Goal: Information Seeking & Learning: Learn about a topic

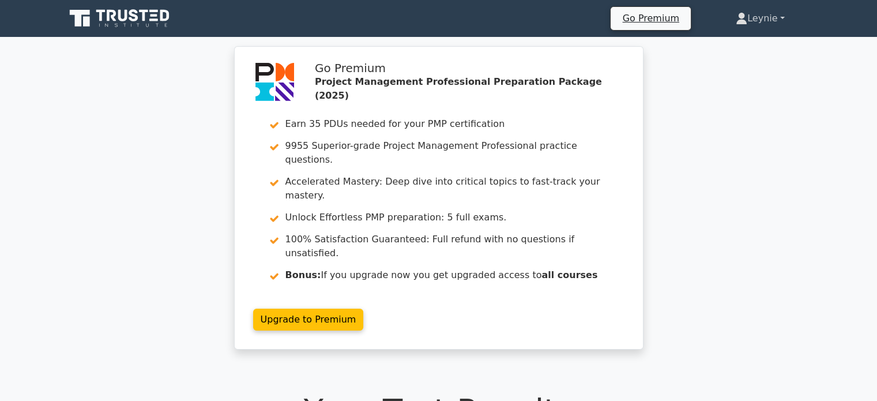
click at [742, 14] on link "Leynie" at bounding box center [760, 18] width 104 height 23
click at [726, 47] on link "Profile" at bounding box center [753, 45] width 91 height 18
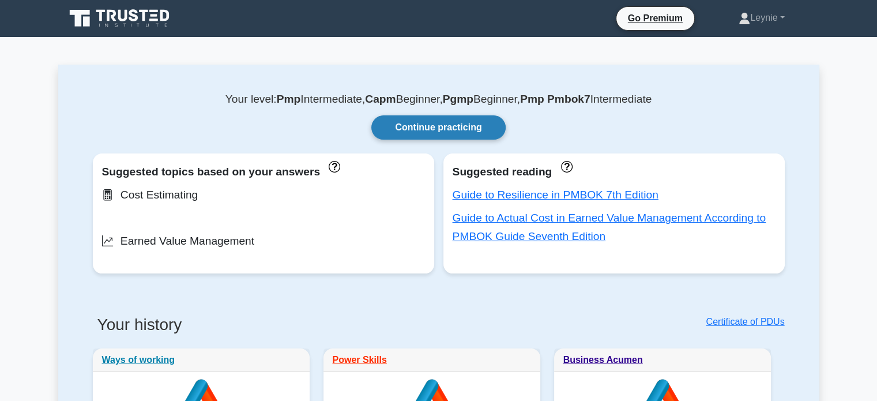
click at [464, 131] on link "Continue practicing" at bounding box center [438, 127] width 134 height 24
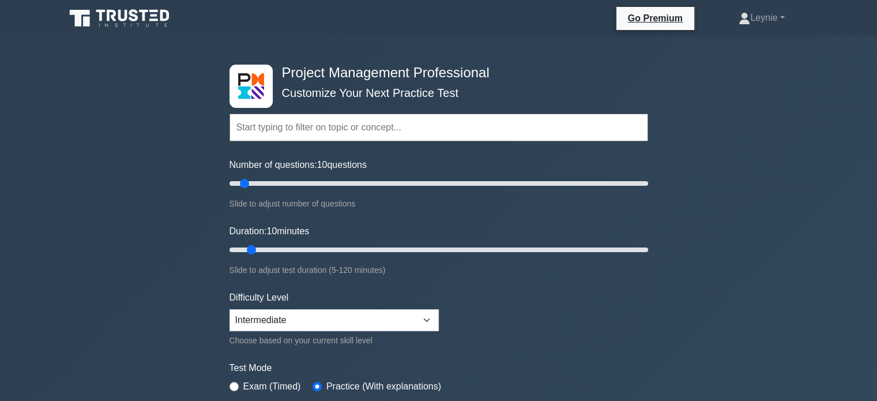
click at [415, 124] on input "text" at bounding box center [438, 128] width 418 height 28
paste input "Engage stakeholders"
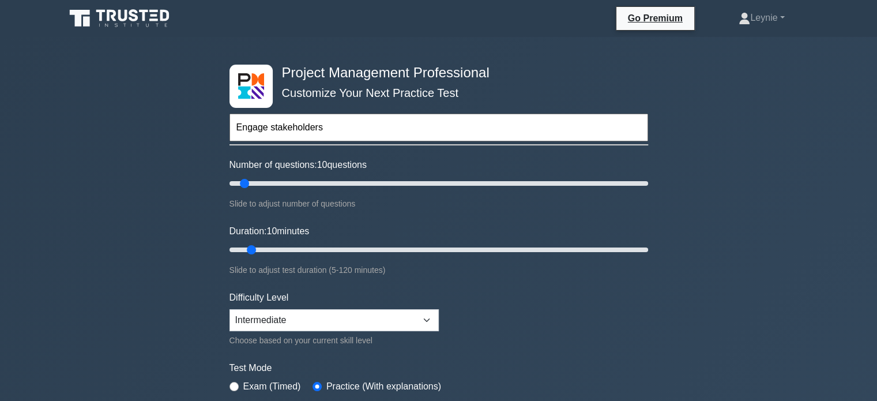
type input "Engage stakeholders"
type input "30"
click at [319, 248] on input "Duration: 30 minutes" at bounding box center [438, 250] width 418 height 14
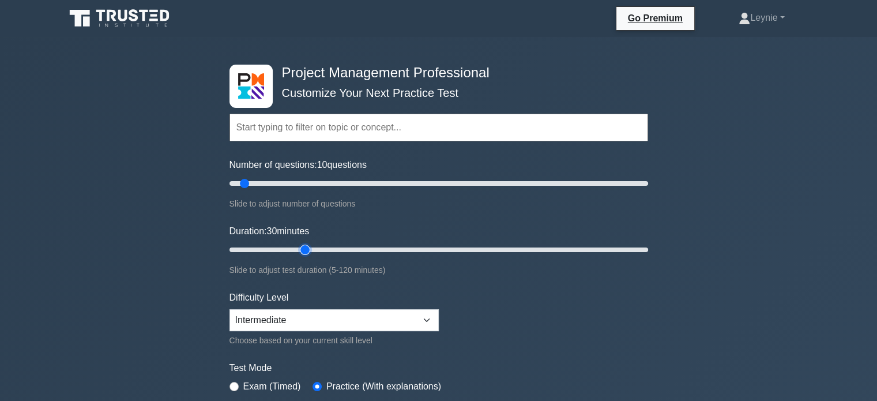
type input "25"
click at [303, 250] on input "Duration: 30 minutes" at bounding box center [438, 250] width 418 height 14
click at [284, 131] on input "text" at bounding box center [438, 128] width 418 height 28
paste input "Engage stakeholders"
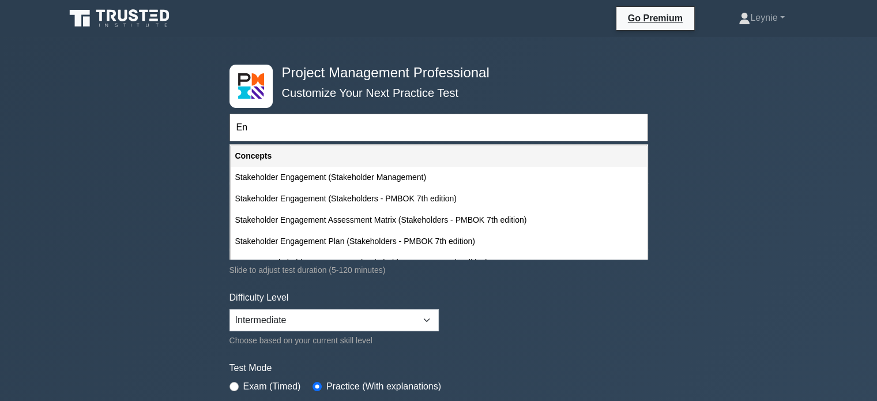
type input "E"
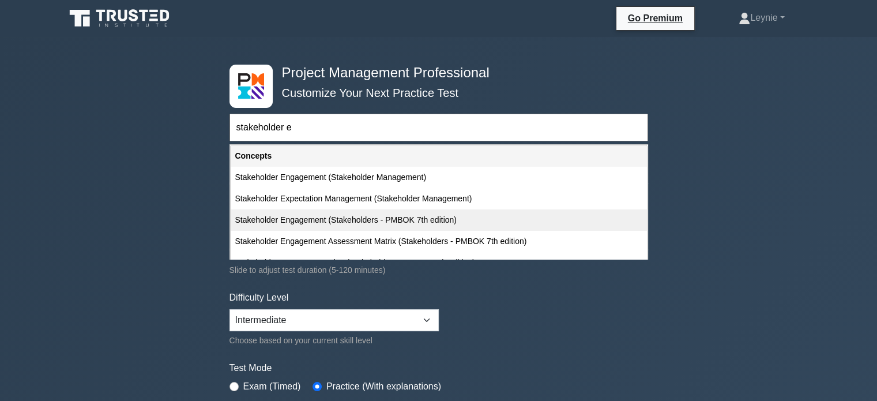
click at [315, 220] on div "Stakeholder Engagement (Stakeholders - PMBOK 7th edition)" at bounding box center [439, 219] width 416 height 21
type input "Stakeholder Engagement (Stakeholders - PMBOK 7th edition)"
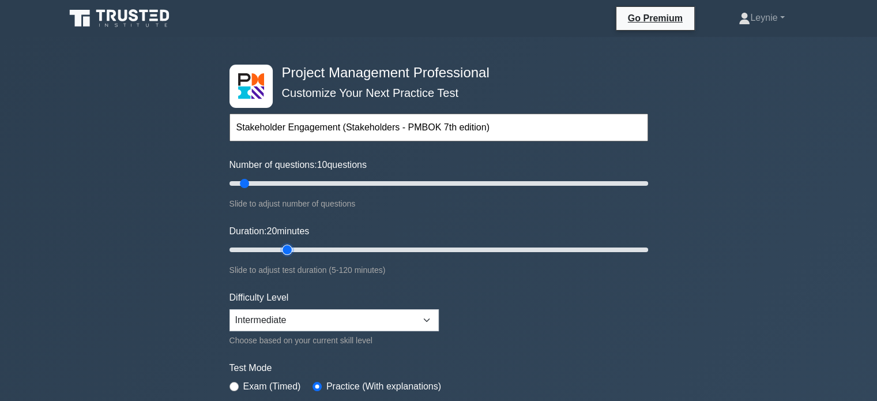
type input "20"
click at [292, 246] on input "Duration: 20 minutes" at bounding box center [438, 250] width 418 height 14
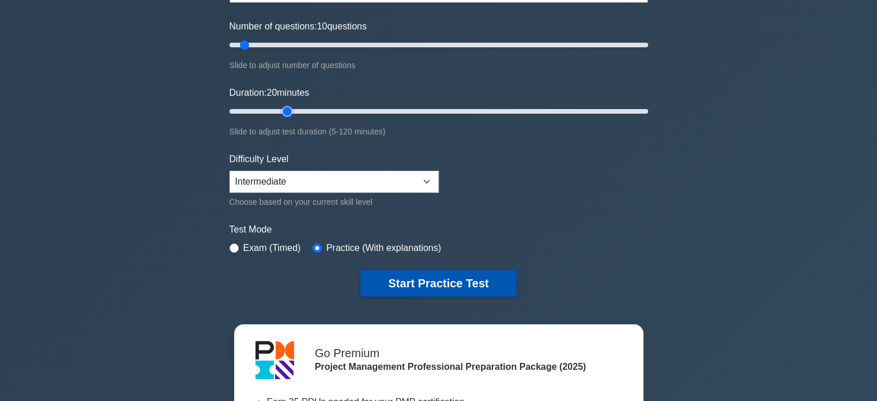
scroll to position [173, 0]
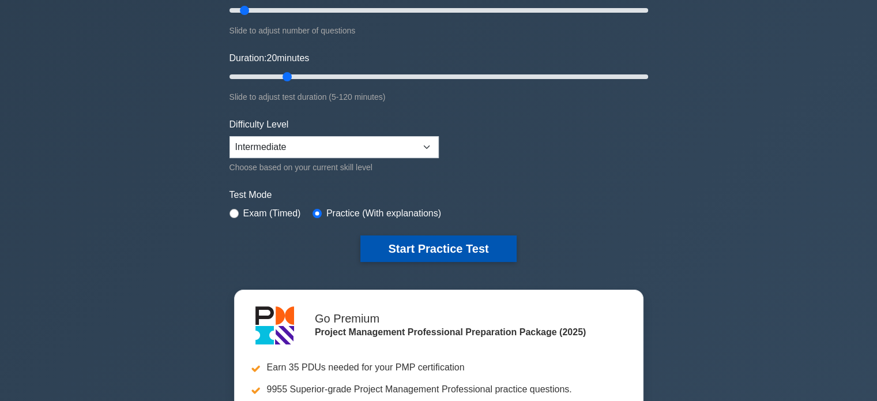
click at [446, 246] on button "Start Practice Test" at bounding box center [438, 248] width 156 height 27
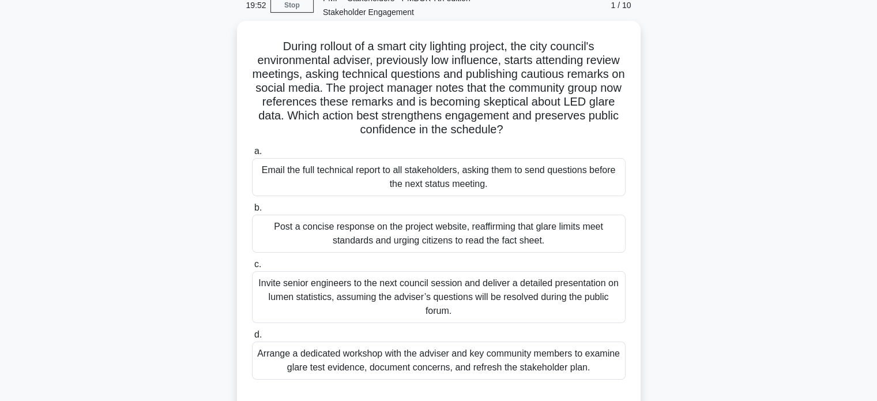
scroll to position [58, 0]
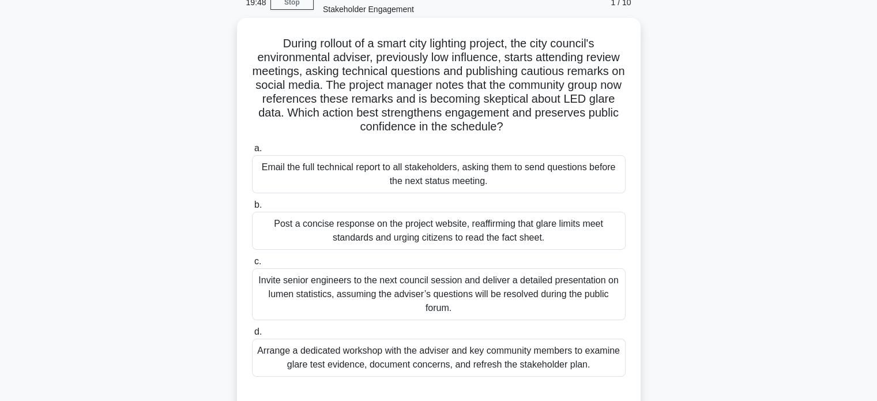
drag, startPoint x: 376, startPoint y: 112, endPoint x: 562, endPoint y: 126, distance: 186.7
click at [562, 126] on h5 "During rollout of a smart city lighting project, the city council's environment…" at bounding box center [439, 85] width 376 height 98
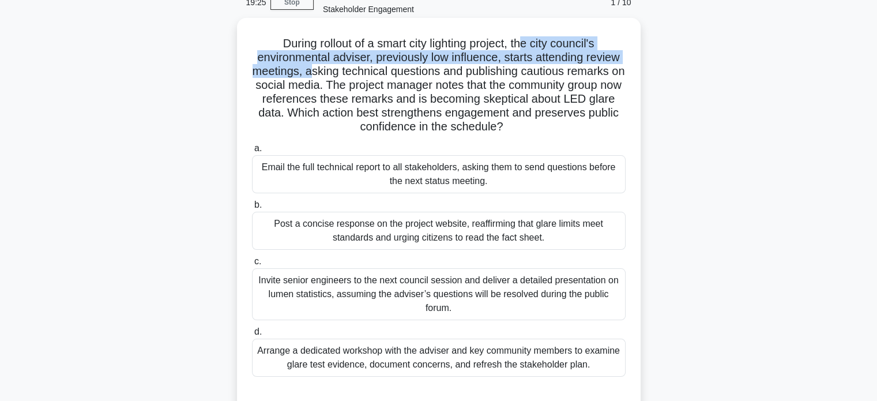
drag, startPoint x: 526, startPoint y: 47, endPoint x: 314, endPoint y: 75, distance: 213.9
click at [314, 75] on h5 "During rollout of a smart city lighting project, the city council's environment…" at bounding box center [439, 85] width 376 height 98
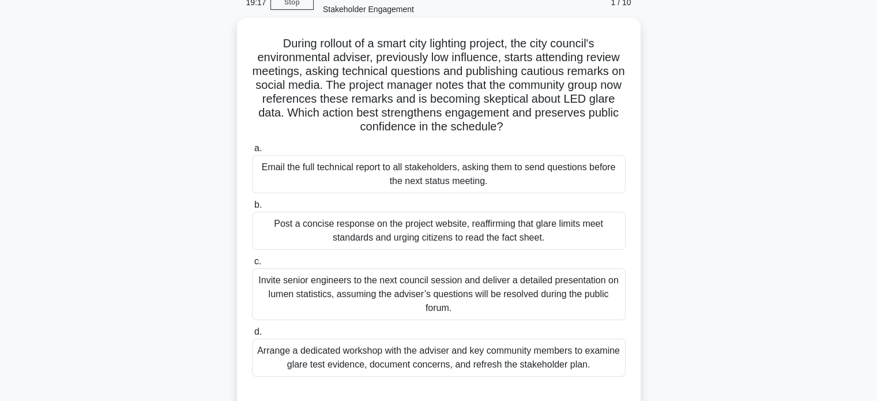
click at [587, 348] on div "Arrange a dedicated workshop with the adviser and key community members to exam…" at bounding box center [438, 357] width 373 height 38
click at [252, 335] on input "d. Arrange a dedicated workshop with the adviser and key community members to e…" at bounding box center [252, 331] width 0 height 7
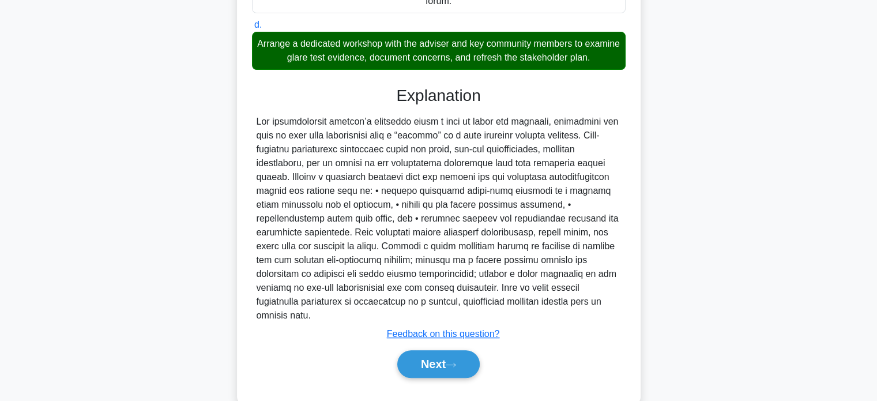
scroll to position [390, 0]
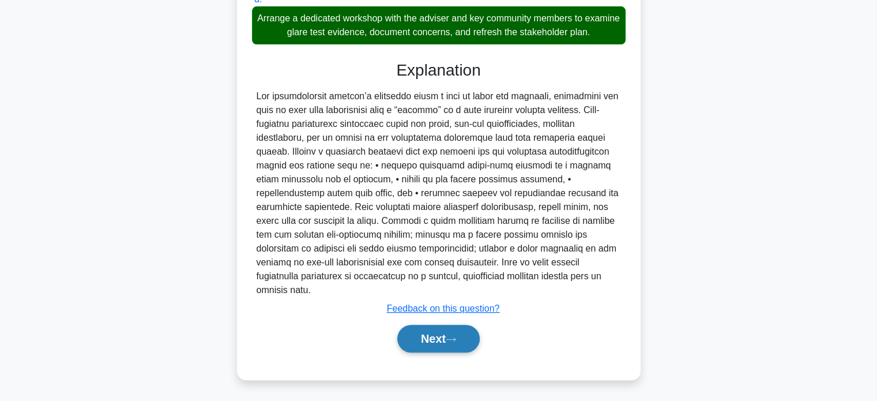
click at [458, 331] on button "Next" at bounding box center [438, 338] width 82 height 28
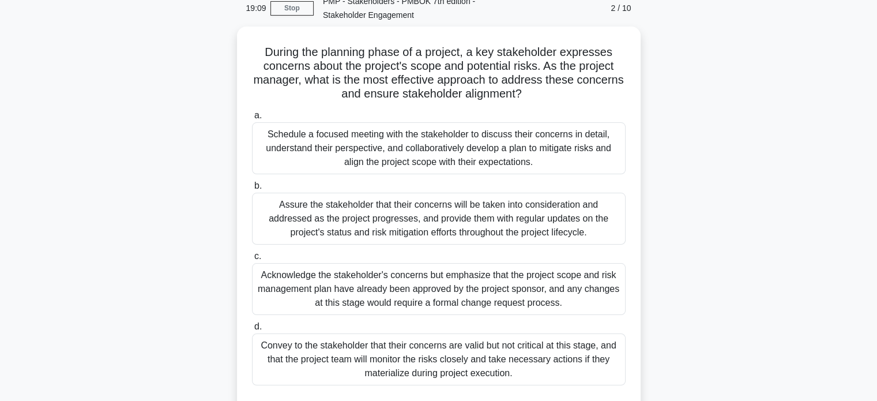
scroll to position [49, 0]
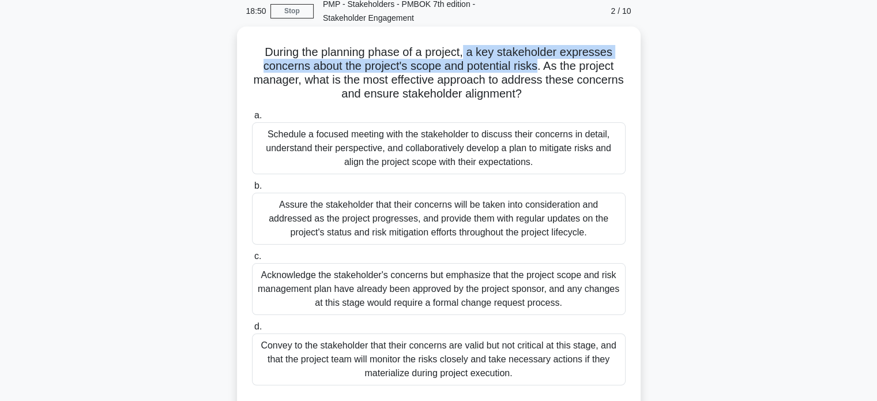
drag, startPoint x: 466, startPoint y: 54, endPoint x: 537, endPoint y: 69, distance: 72.6
click at [537, 69] on h5 "During the planning phase of a project, a key stakeholder expresses concerns ab…" at bounding box center [439, 73] width 376 height 56
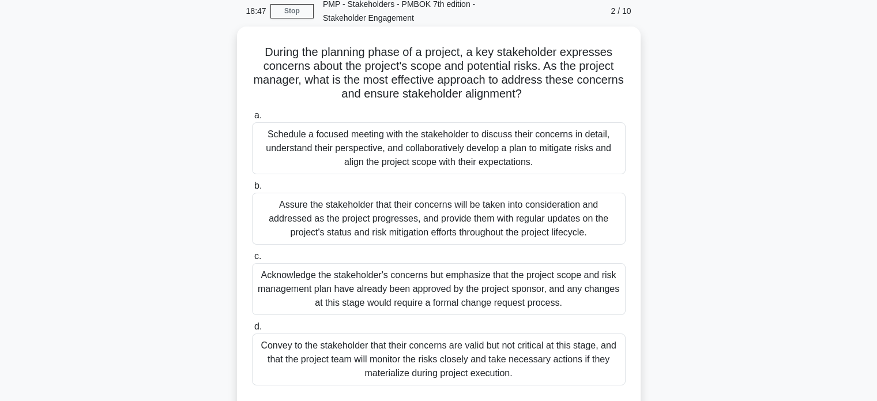
click at [455, 160] on div "Schedule a focused meeting with the stakeholder to discuss their concerns in de…" at bounding box center [438, 148] width 373 height 52
click at [252, 119] on input "a. Schedule a focused meeting with the stakeholder to discuss their concerns in…" at bounding box center [252, 115] width 0 height 7
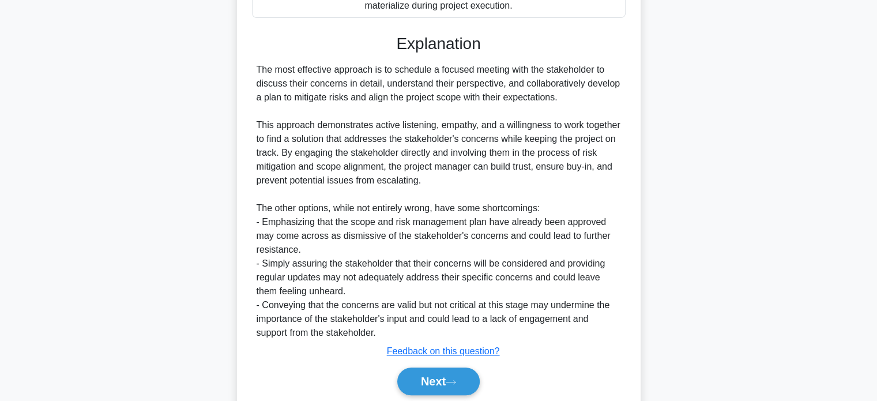
scroll to position [459, 0]
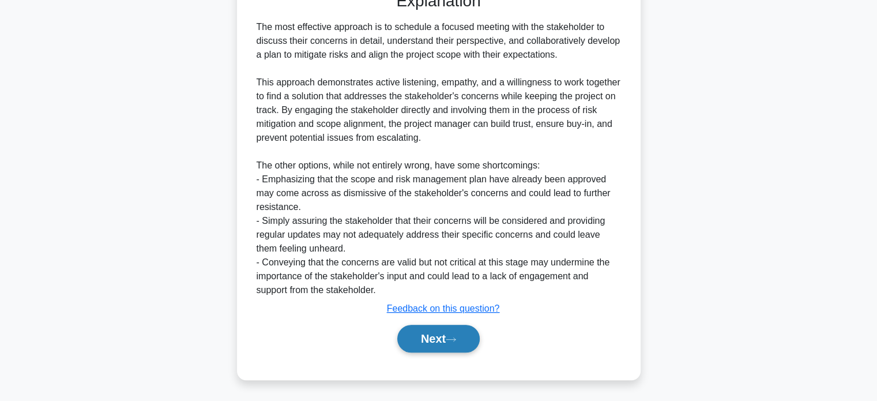
click at [419, 343] on button "Next" at bounding box center [438, 338] width 82 height 28
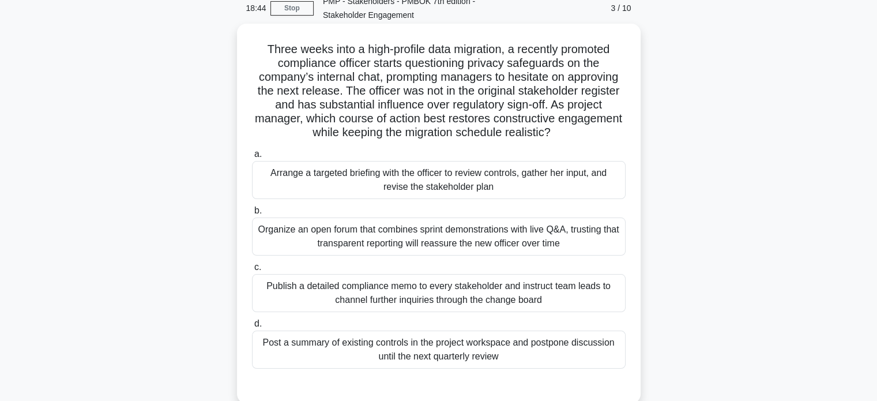
scroll to position [49, 0]
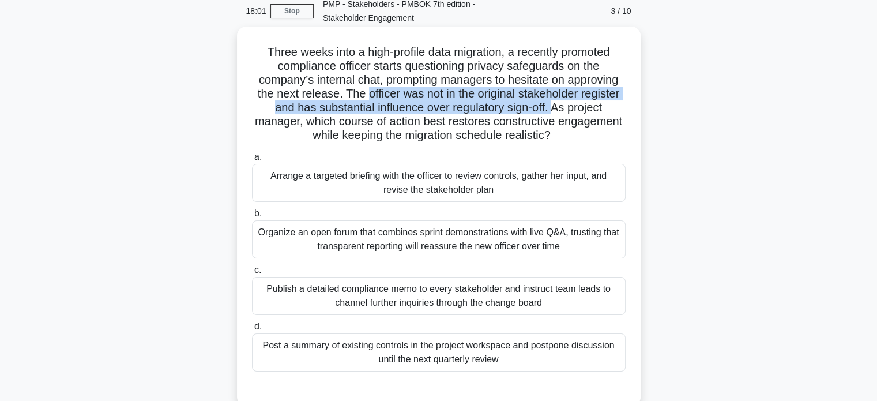
drag, startPoint x: 364, startPoint y: 94, endPoint x: 553, endPoint y: 108, distance: 189.6
click at [553, 108] on h5 "Three weeks into a high-profile data migration, a recently promoted compliance …" at bounding box center [439, 94] width 376 height 98
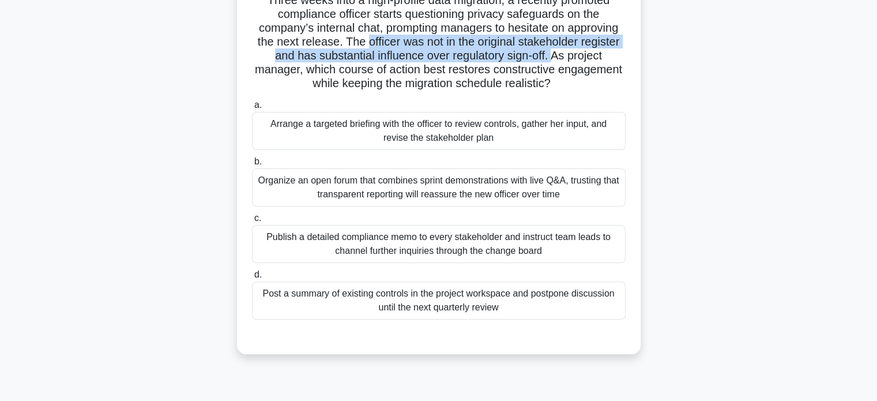
scroll to position [107, 0]
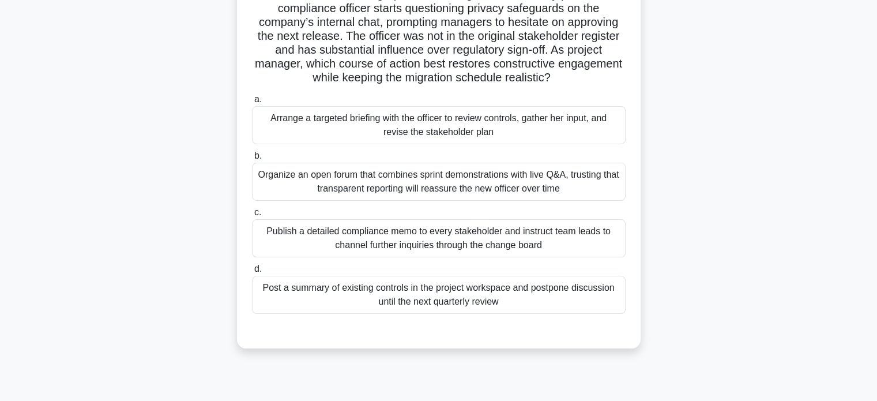
click at [499, 132] on div "Arrange a targeted briefing with the officer to review controls, gather her inp…" at bounding box center [438, 125] width 373 height 38
click at [252, 103] on input "a. Arrange a targeted briefing with the officer to review controls, gather her …" at bounding box center [252, 99] width 0 height 7
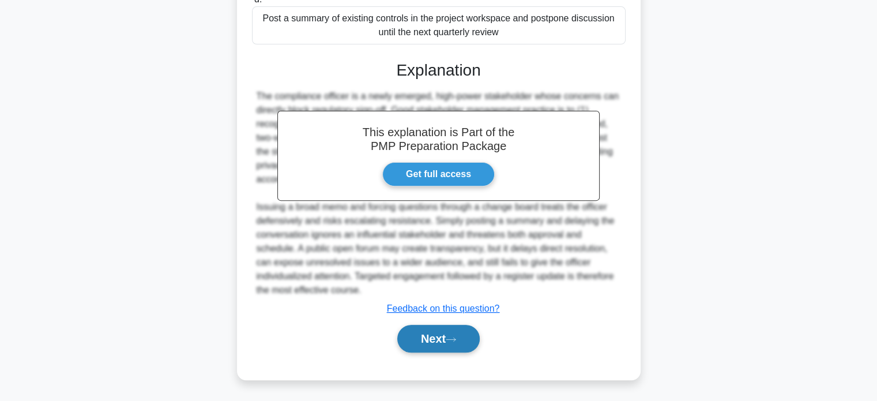
click at [440, 339] on button "Next" at bounding box center [438, 338] width 82 height 28
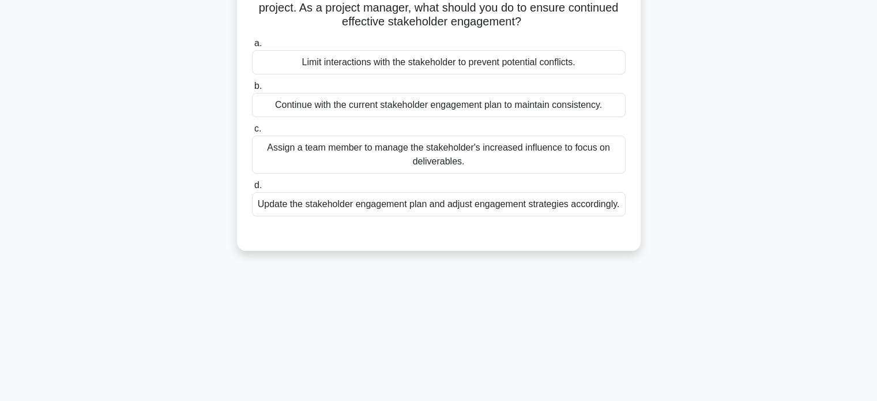
scroll to position [49, 0]
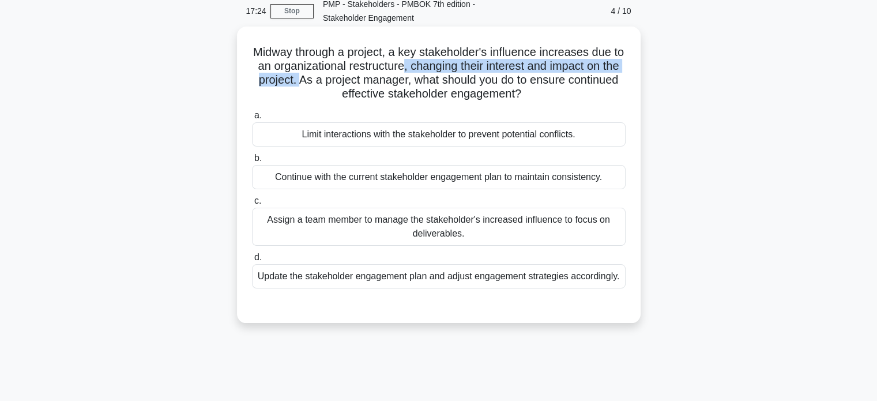
drag, startPoint x: 418, startPoint y: 70, endPoint x: 336, endPoint y: 76, distance: 82.0
click at [336, 76] on h5 "Midway through a project, a key stakeholder's influence increases due to an org…" at bounding box center [439, 73] width 376 height 56
click at [499, 278] on div "Update the stakeholder engagement plan and adjust engagement strategies accordi…" at bounding box center [438, 276] width 373 height 24
click at [252, 261] on input "d. Update the stakeholder engagement plan and adjust engagement strategies acco…" at bounding box center [252, 257] width 0 height 7
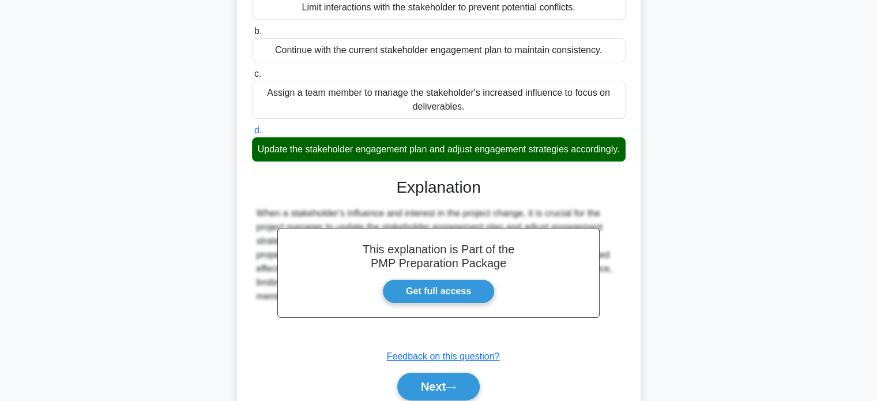
scroll to position [237, 0]
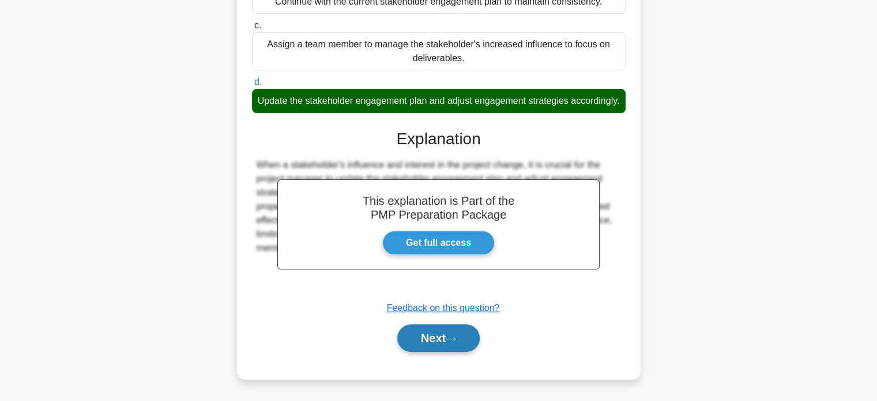
click at [450, 335] on icon at bounding box center [451, 338] width 10 height 6
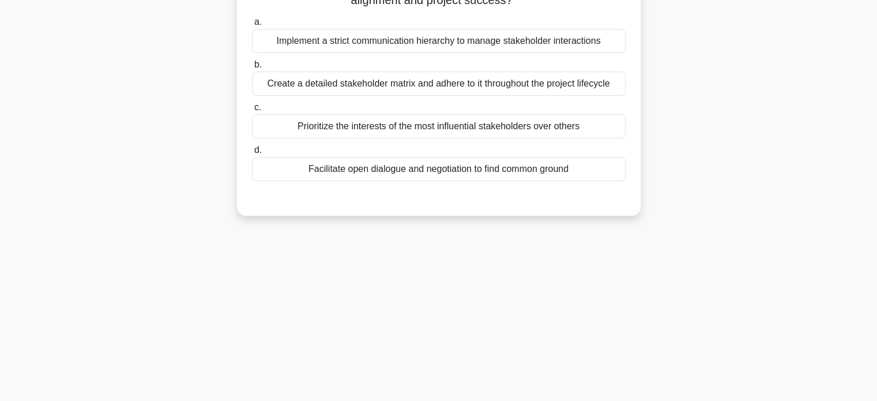
scroll to position [49, 0]
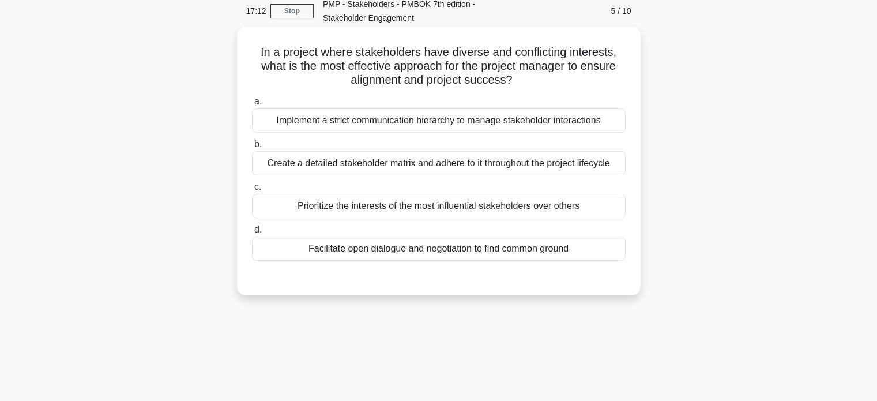
click at [456, 256] on div "Facilitate open dialogue and negotiation to find common ground" at bounding box center [438, 248] width 373 height 24
click at [252, 233] on input "d. Facilitate open dialogue and negotiation to find common ground" at bounding box center [252, 229] width 0 height 7
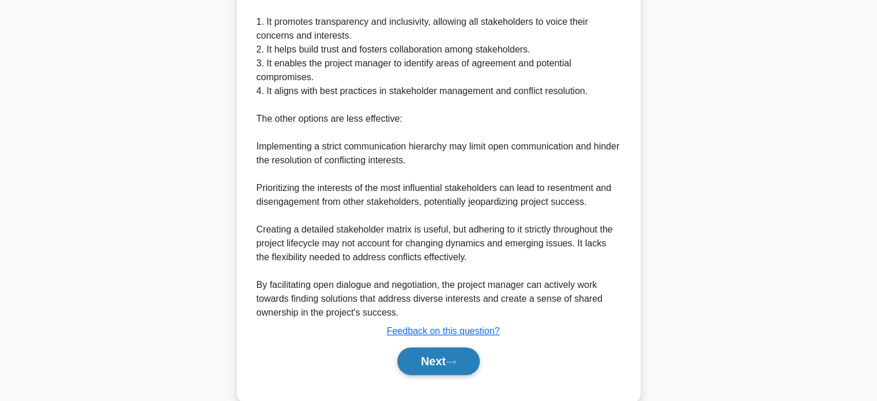
click at [428, 351] on button "Next" at bounding box center [438, 361] width 82 height 28
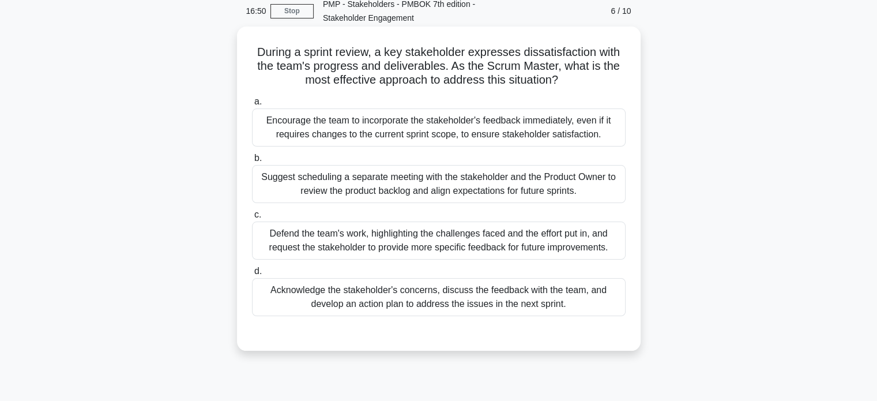
click at [584, 196] on div "Suggest scheduling a separate meeting with the stakeholder and the Product Owne…" at bounding box center [438, 184] width 373 height 38
click at [252, 162] on input "b. Suggest scheduling a separate meeting with the stakeholder and the Product O…" at bounding box center [252, 157] width 0 height 7
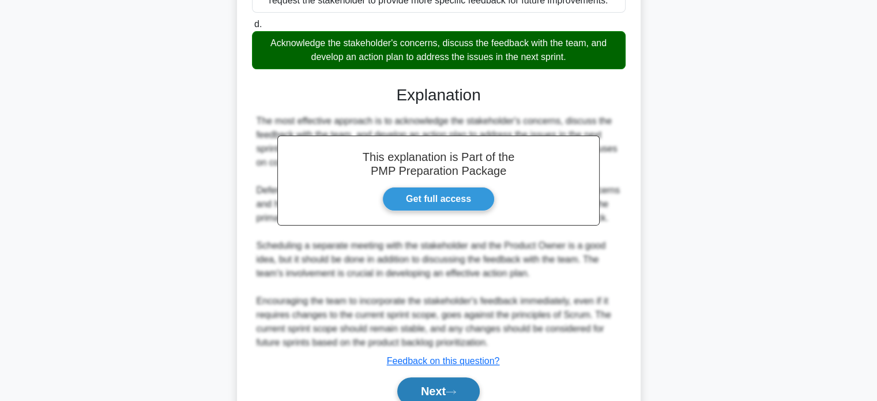
scroll to position [337, 0]
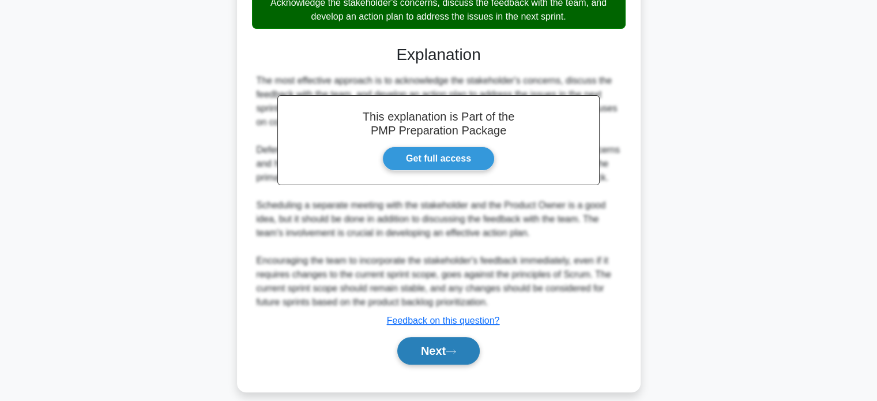
click at [446, 348] on button "Next" at bounding box center [438, 351] width 82 height 28
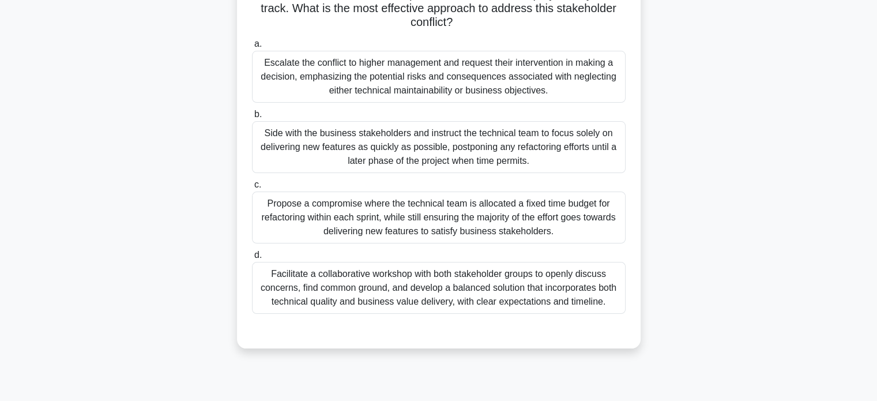
scroll to position [164, 0]
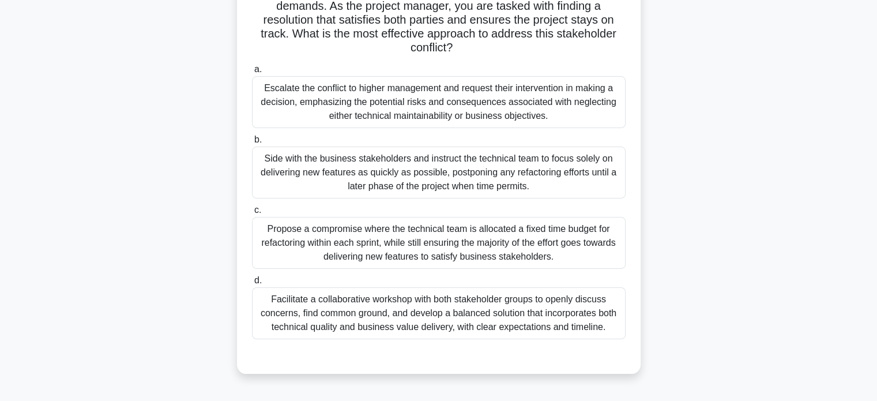
click at [463, 305] on div "Facilitate a collaborative workshop with both stakeholder groups to openly disc…" at bounding box center [438, 313] width 373 height 52
click at [252, 284] on input "d. Facilitate a collaborative workshop with both stakeholder groups to openly d…" at bounding box center [252, 280] width 0 height 7
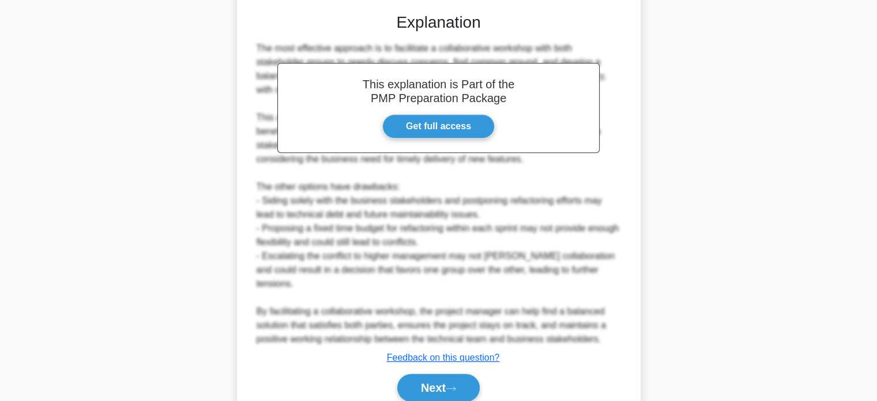
scroll to position [556, 0]
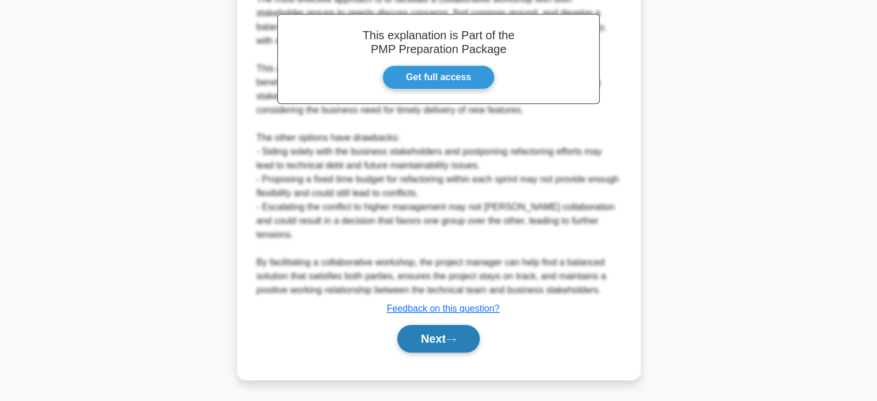
click at [427, 329] on button "Next" at bounding box center [438, 338] width 82 height 28
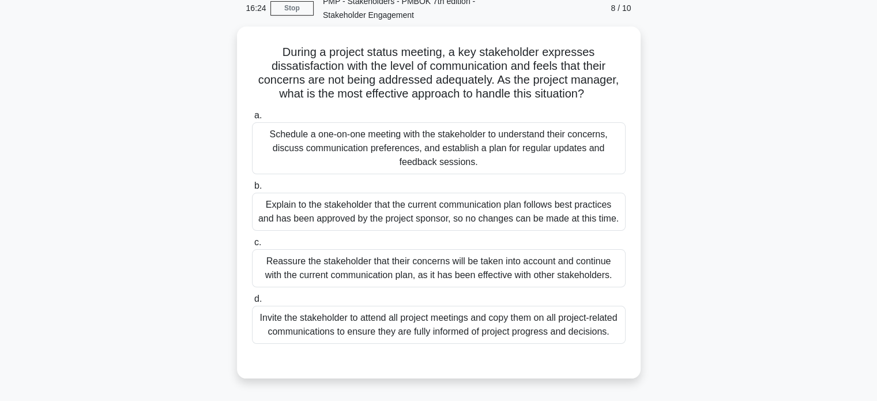
scroll to position [49, 0]
click at [478, 156] on div "Schedule a one-on-one meeting with the stakeholder to understand their concerns…" at bounding box center [438, 148] width 373 height 52
click at [252, 119] on input "a. Schedule a one-on-one meeting with the stakeholder to understand their conce…" at bounding box center [252, 115] width 0 height 7
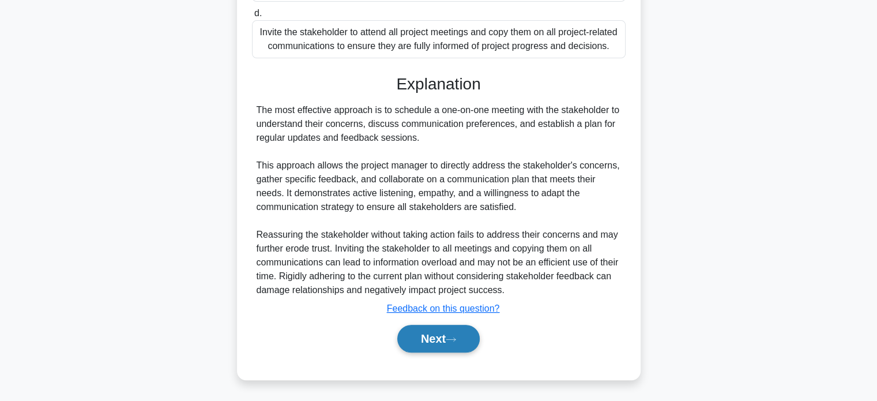
click at [452, 329] on button "Next" at bounding box center [438, 338] width 82 height 28
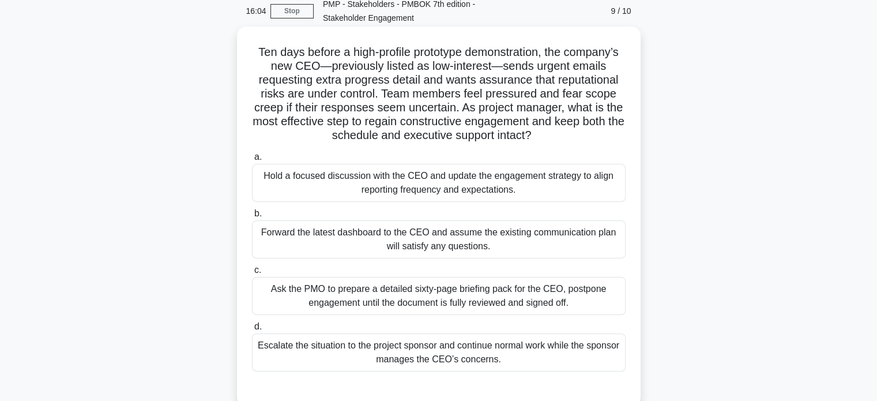
click at [546, 189] on div "Hold a focused discussion with the CEO and update the engagement strategy to al…" at bounding box center [438, 183] width 373 height 38
click at [252, 161] on input "a. Hold a focused discussion with the CEO and update the engagement strategy to…" at bounding box center [252, 156] width 0 height 7
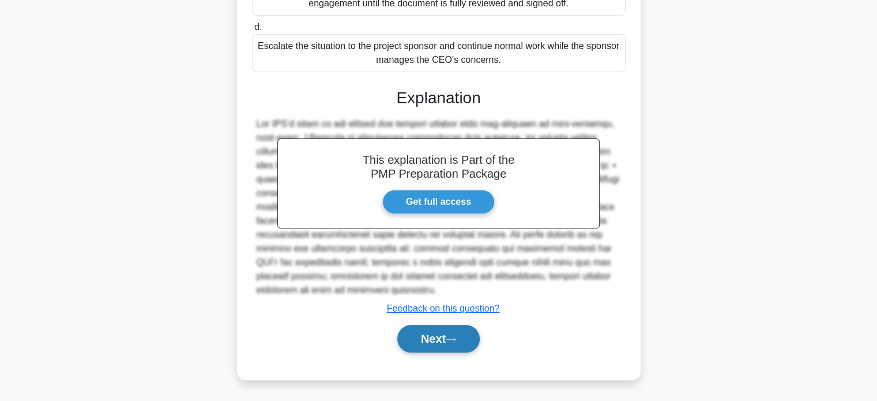
click at [456, 343] on button "Next" at bounding box center [438, 338] width 82 height 28
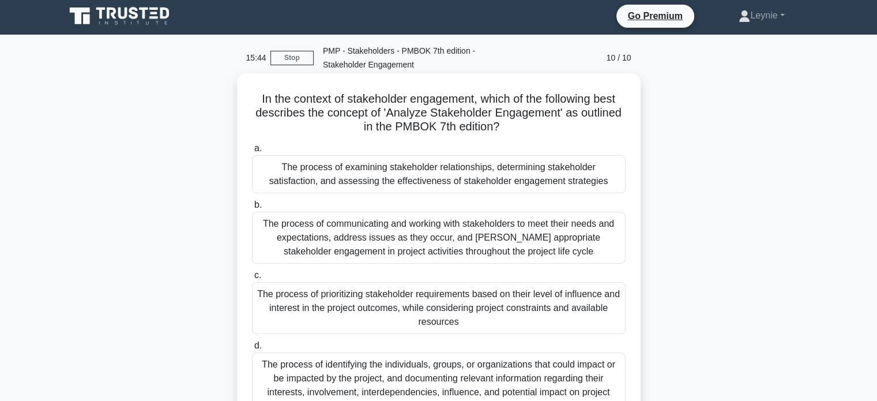
scroll to position [0, 0]
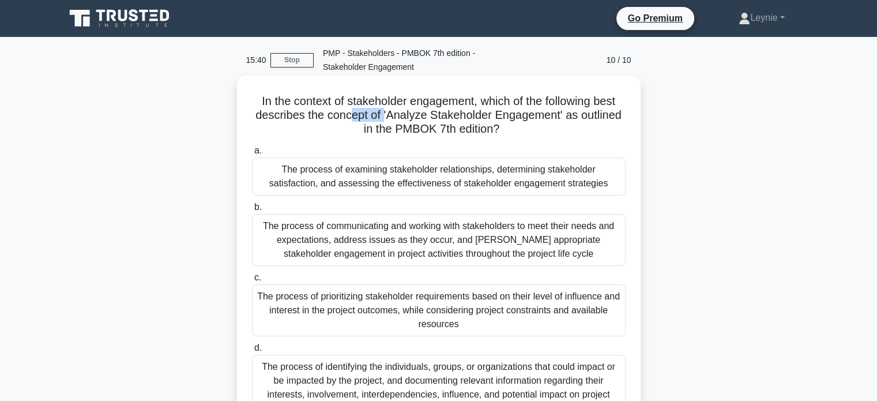
drag, startPoint x: 350, startPoint y: 116, endPoint x: 384, endPoint y: 119, distance: 33.6
click at [384, 119] on h5 "In the context of stakeholder engagement, which of the following best describes…" at bounding box center [439, 115] width 376 height 43
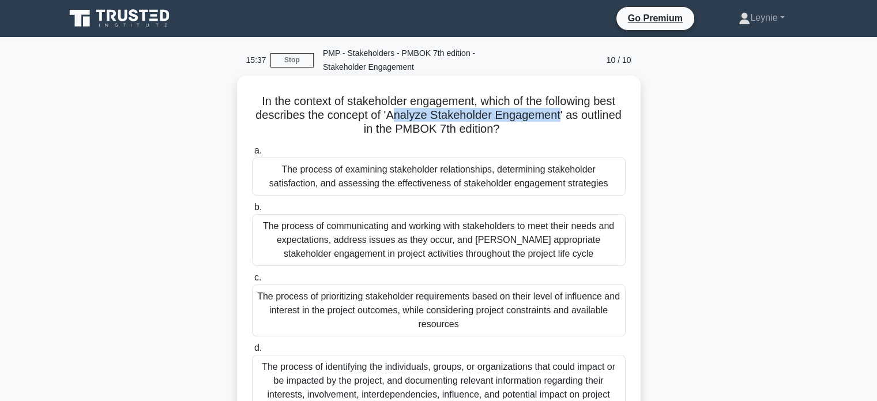
drag, startPoint x: 392, startPoint y: 116, endPoint x: 562, endPoint y: 113, distance: 170.1
click at [562, 113] on h5 "In the context of stakeholder engagement, which of the following best describes…" at bounding box center [439, 115] width 376 height 43
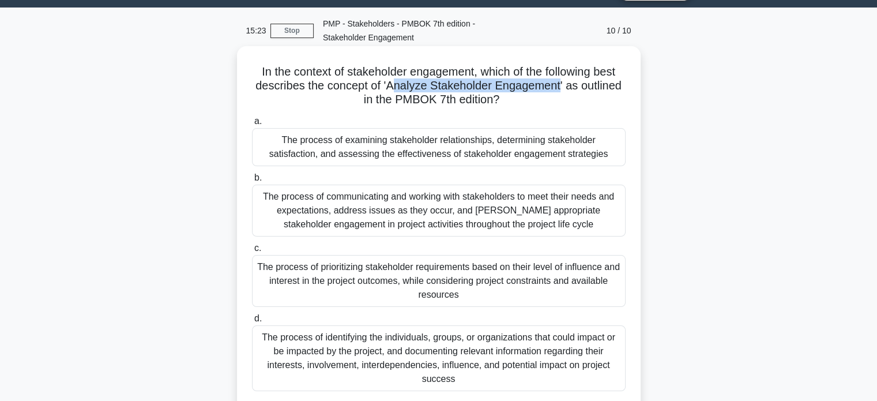
scroll to position [58, 0]
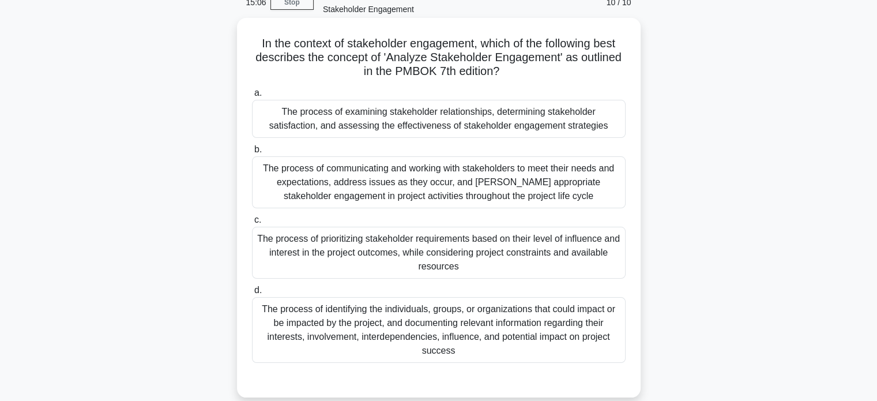
click at [585, 330] on div "The process of identifying the individuals, groups, or organizations that could…" at bounding box center [438, 330] width 373 height 66
click at [252, 294] on input "d. The process of identifying the individuals, groups, or organizations that co…" at bounding box center [252, 289] width 0 height 7
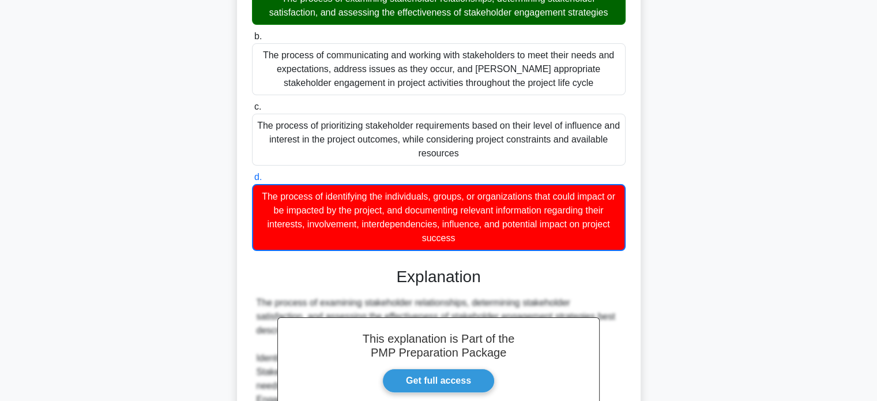
scroll to position [115, 0]
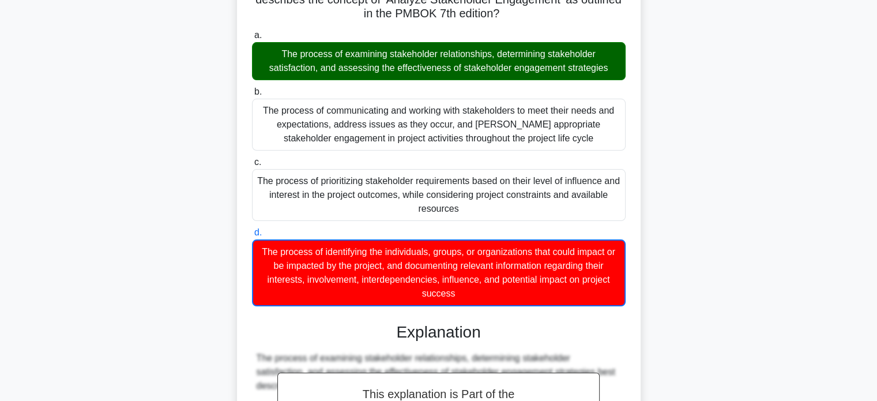
drag, startPoint x: 402, startPoint y: 65, endPoint x: 489, endPoint y: 74, distance: 86.9
click at [488, 74] on div "The process of examining stakeholder relationships, determining stakeholder sat…" at bounding box center [438, 61] width 373 height 38
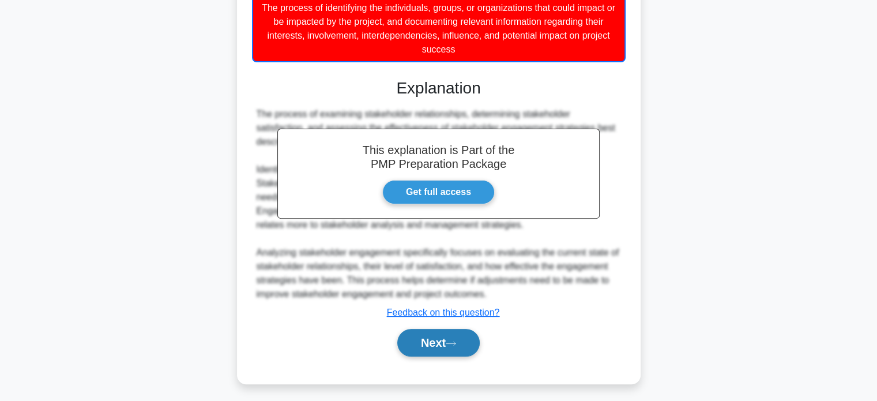
scroll to position [363, 0]
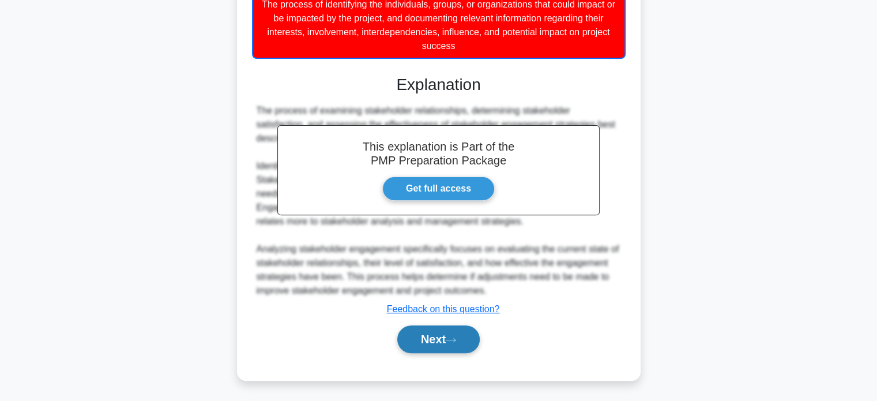
click at [455, 343] on button "Next" at bounding box center [438, 339] width 82 height 28
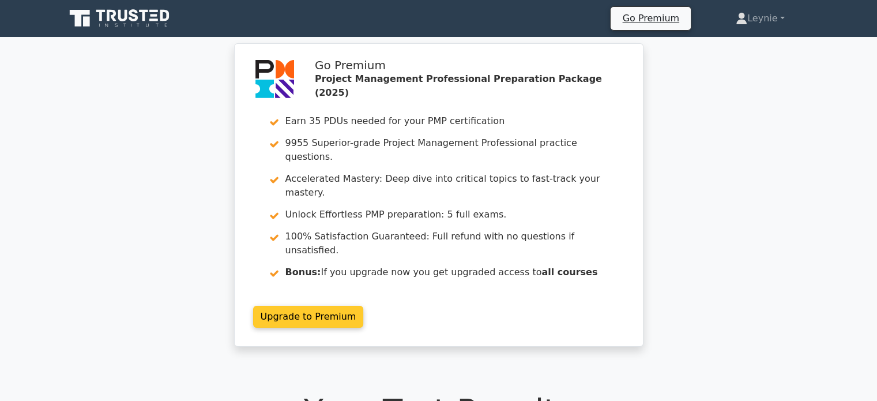
click at [364, 305] on link "Upgrade to Premium" at bounding box center [308, 316] width 111 height 22
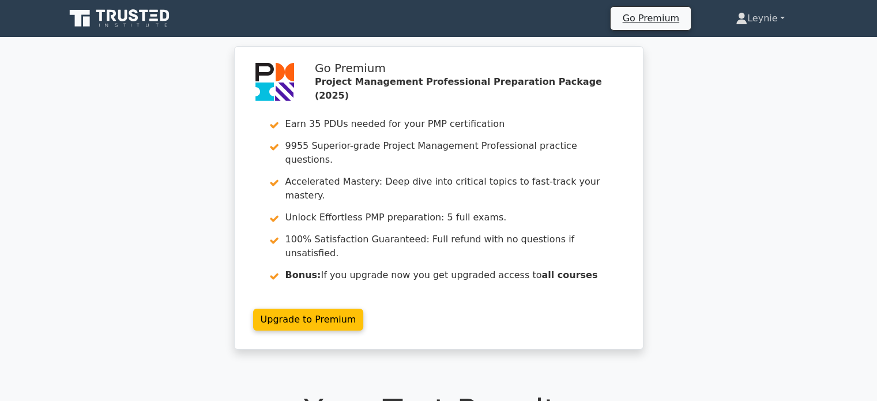
click at [750, 24] on link "Leynie" at bounding box center [760, 18] width 104 height 23
click at [738, 35] on ul "Profile Settings" at bounding box center [754, 54] width 92 height 47
click at [750, 10] on link "Leynie" at bounding box center [760, 18] width 104 height 23
click at [730, 39] on link "Profile" at bounding box center [753, 45] width 91 height 18
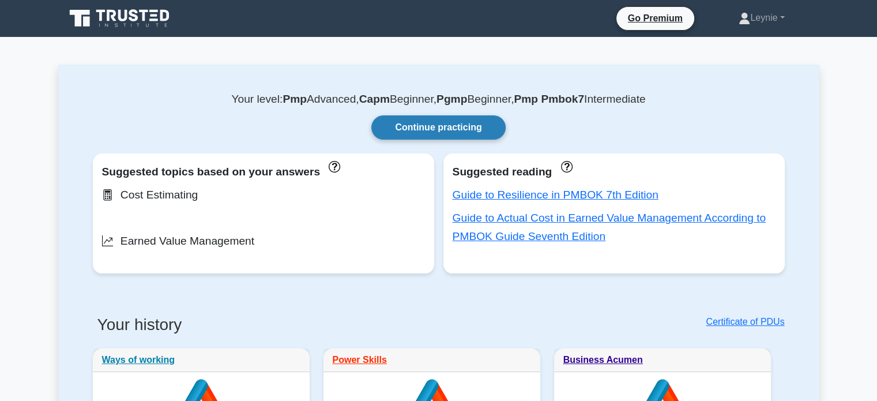
click at [459, 134] on link "Continue practicing" at bounding box center [438, 127] width 134 height 24
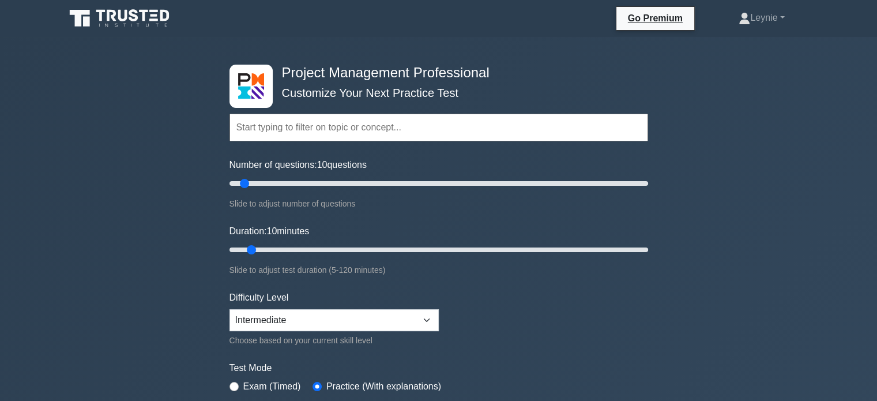
click at [388, 127] on input "text" at bounding box center [438, 128] width 418 height 28
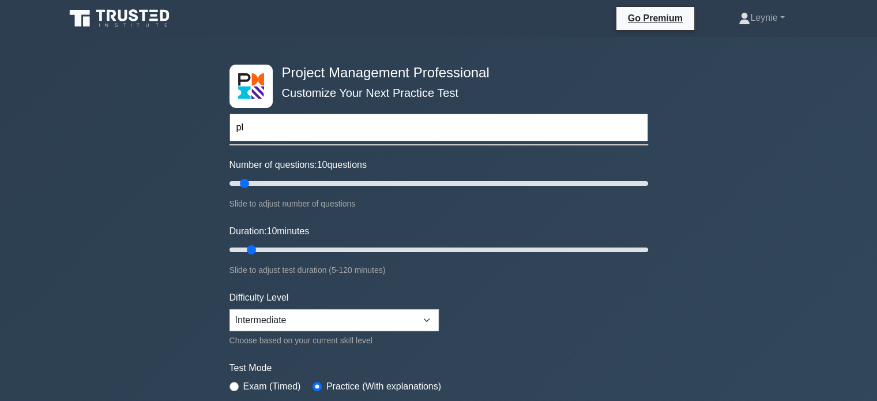
type input "p"
type input "b"
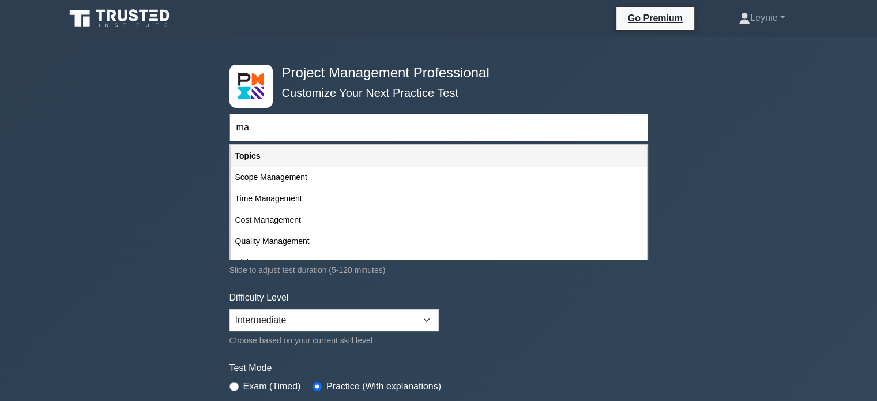
type input "m"
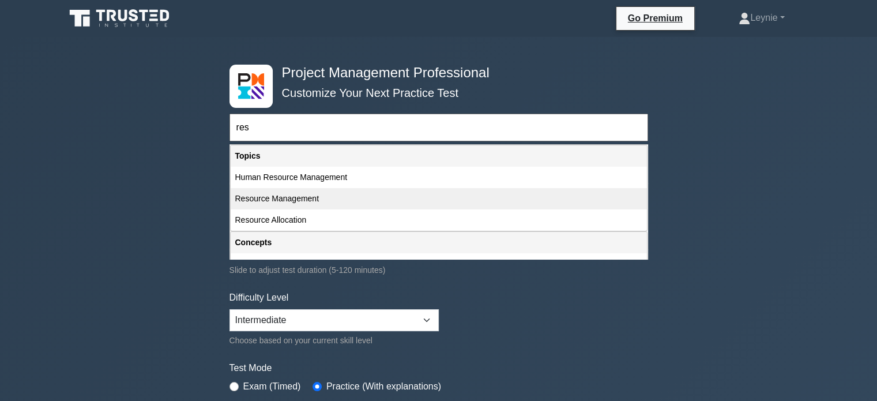
click at [344, 190] on div "Resource Management" at bounding box center [439, 198] width 416 height 21
type input "Resource Management"
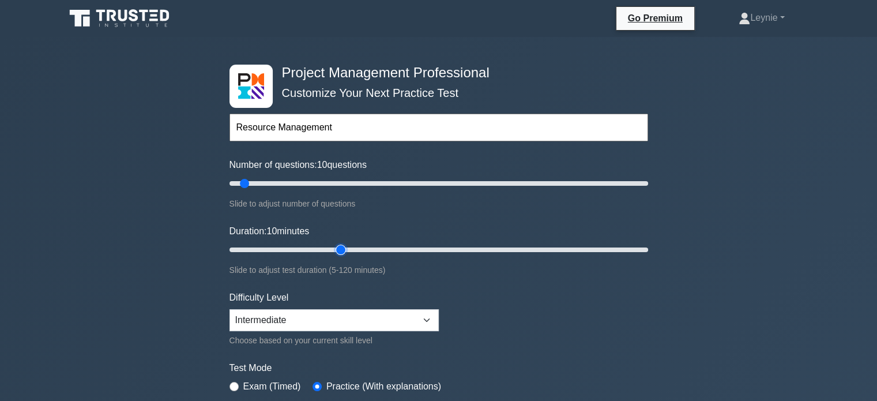
type input "35"
click at [343, 251] on input "Duration: 10 minutes" at bounding box center [438, 250] width 418 height 14
type input "30"
click at [323, 245] on input "Duration: 35 minutes" at bounding box center [438, 250] width 418 height 14
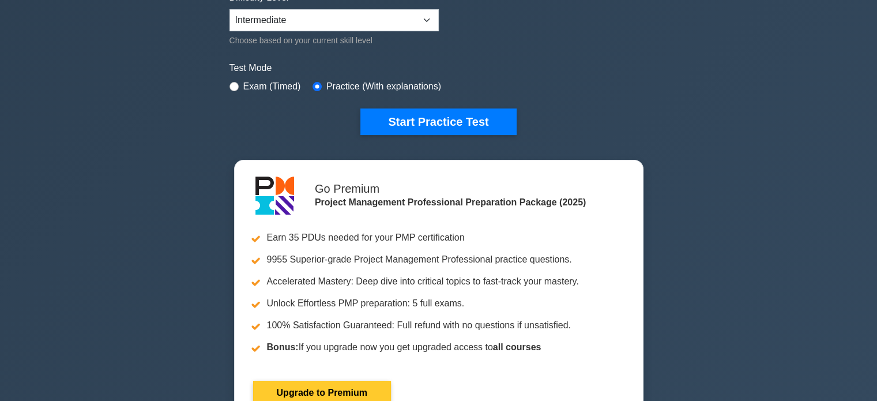
scroll to position [346, 0]
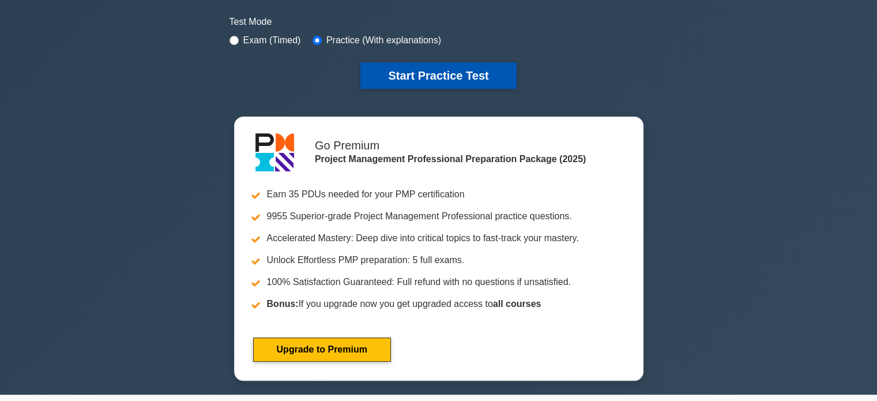
click at [424, 81] on button "Start Practice Test" at bounding box center [438, 75] width 156 height 27
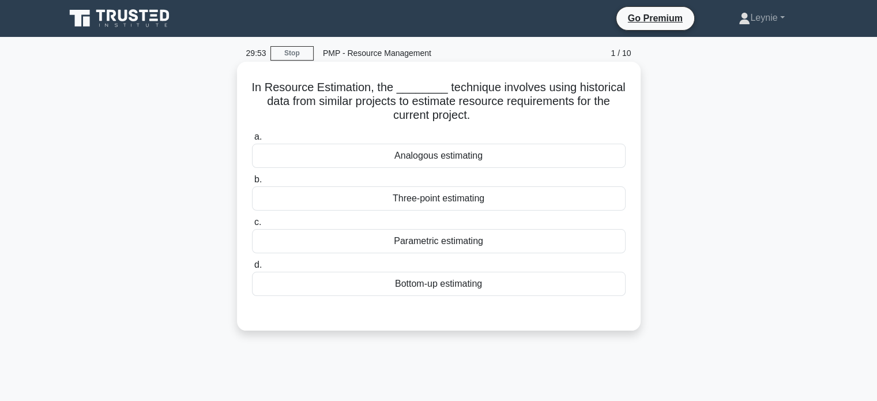
click at [480, 149] on div "Analogous estimating" at bounding box center [438, 156] width 373 height 24
click at [252, 141] on input "a. Analogous estimating" at bounding box center [252, 136] width 0 height 7
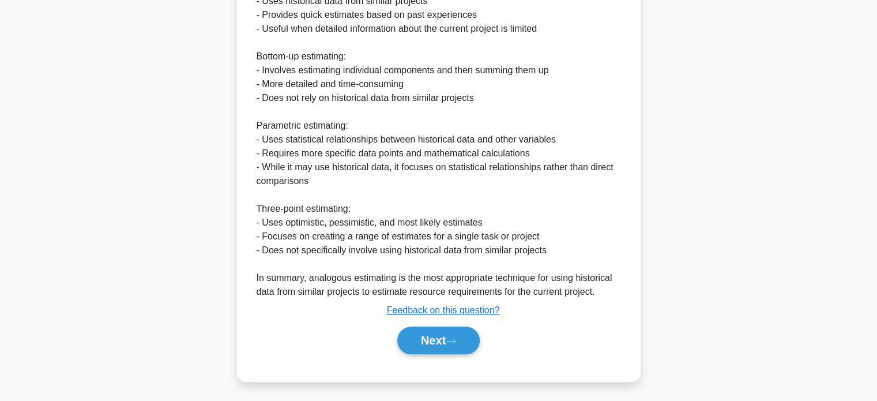
scroll to position [486, 0]
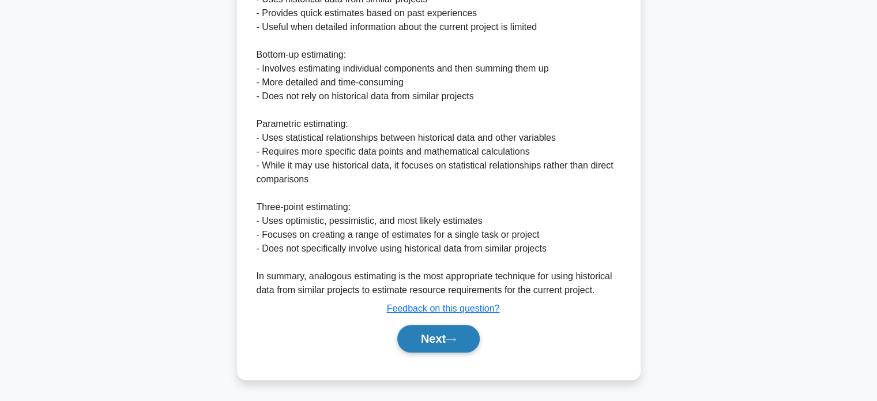
click at [470, 339] on button "Next" at bounding box center [438, 338] width 82 height 28
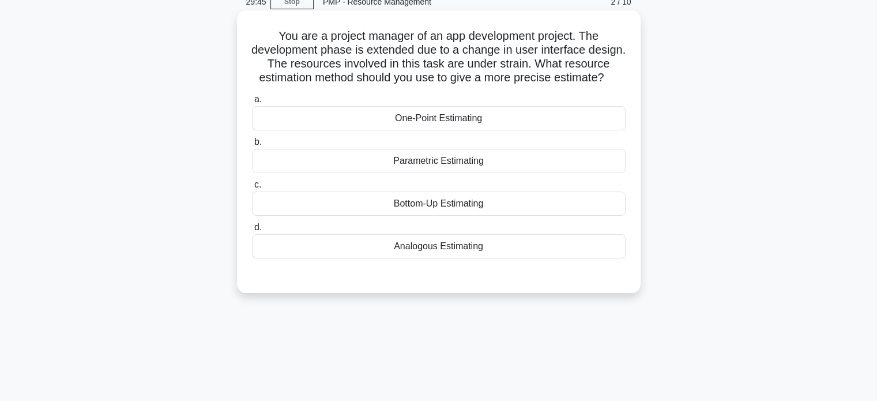
scroll to position [49, 0]
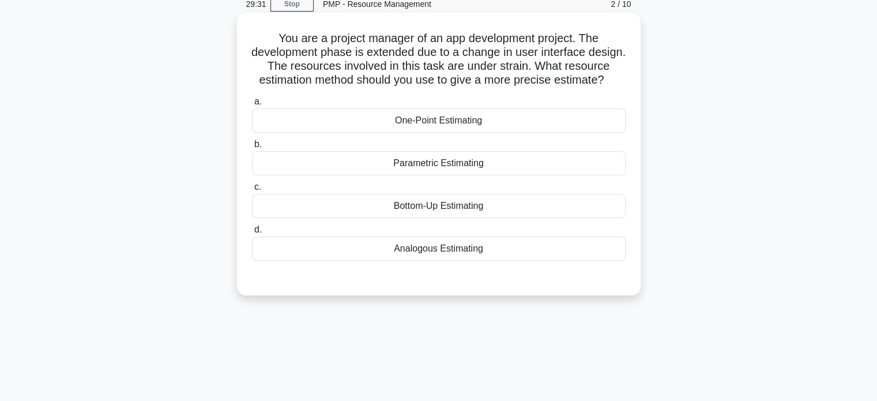
click at [462, 218] on div "Bottom-Up Estimating" at bounding box center [438, 206] width 373 height 24
click at [252, 191] on input "c. Bottom-Up Estimating" at bounding box center [252, 186] width 0 height 7
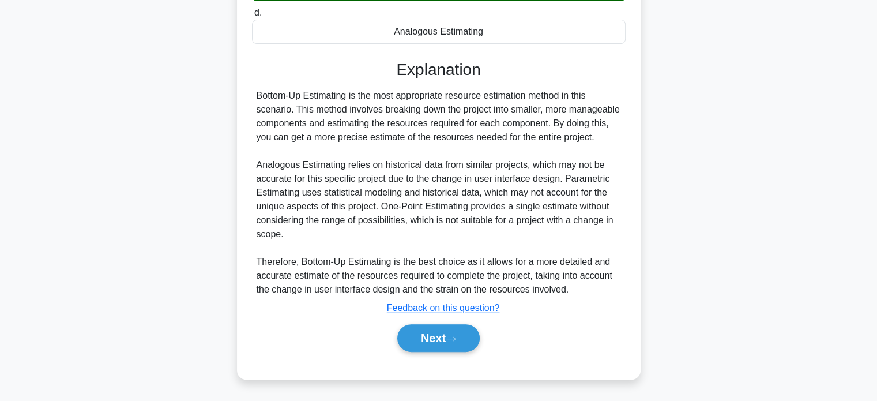
scroll to position [279, 0]
click at [444, 334] on button "Next" at bounding box center [438, 338] width 82 height 28
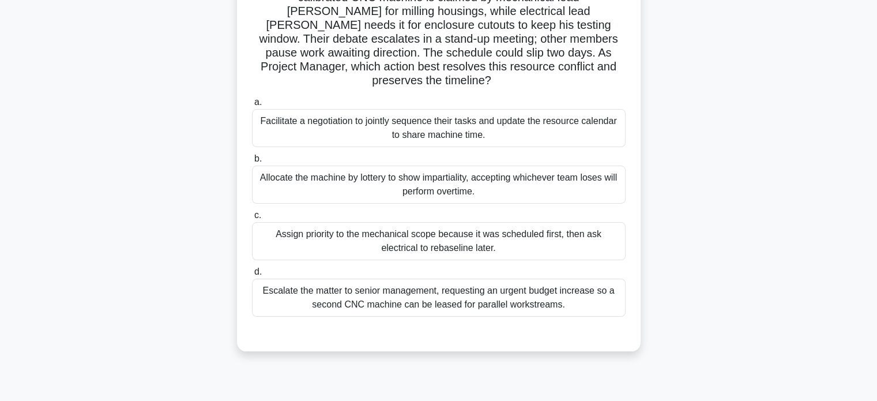
scroll to position [107, 0]
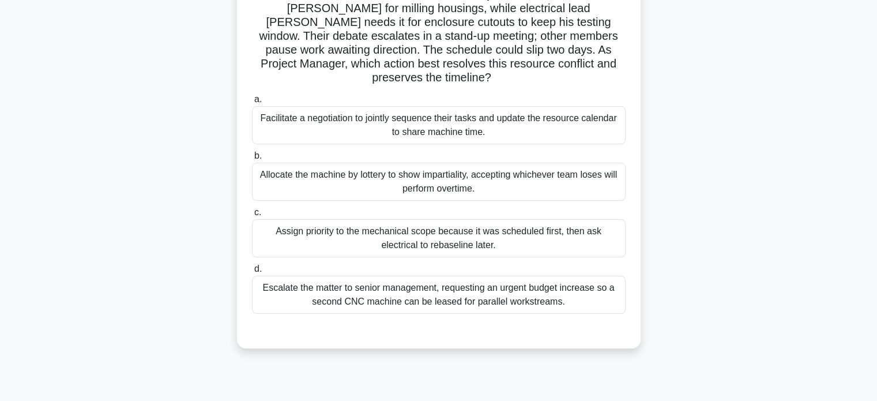
click at [471, 114] on div "Facilitate a negotiation to jointly sequence their tasks and update the resourc…" at bounding box center [438, 125] width 373 height 38
click at [252, 103] on input "a. Facilitate a negotiation to jointly sequence their tasks and update the reso…" at bounding box center [252, 99] width 0 height 7
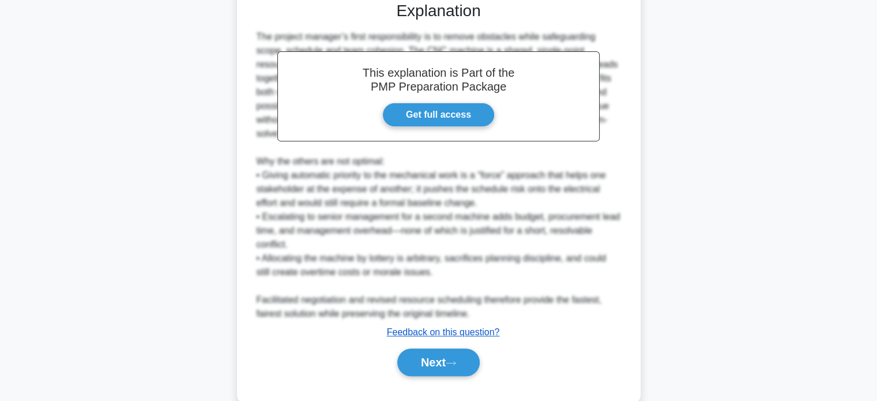
scroll to position [445, 0]
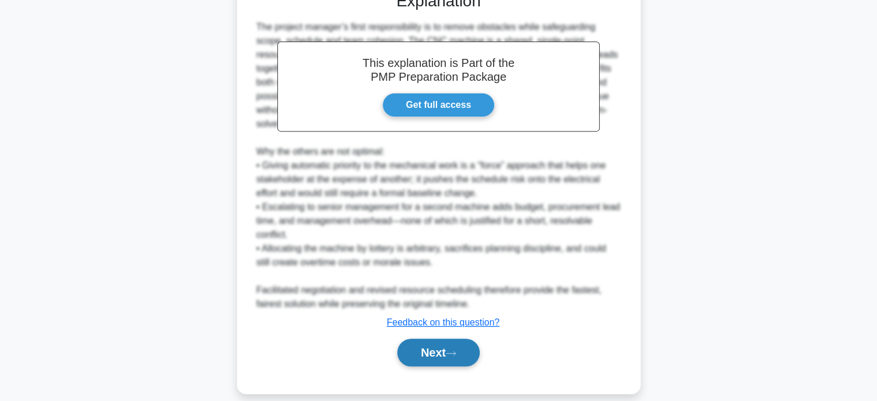
click at [448, 338] on button "Next" at bounding box center [438, 352] width 82 height 28
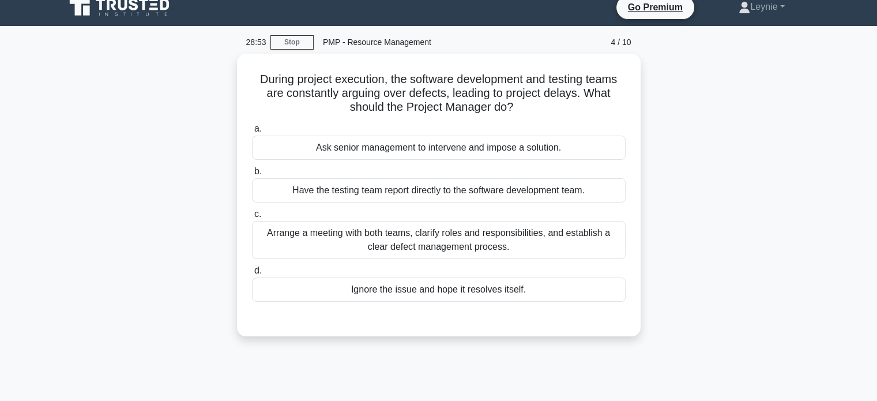
scroll to position [0, 0]
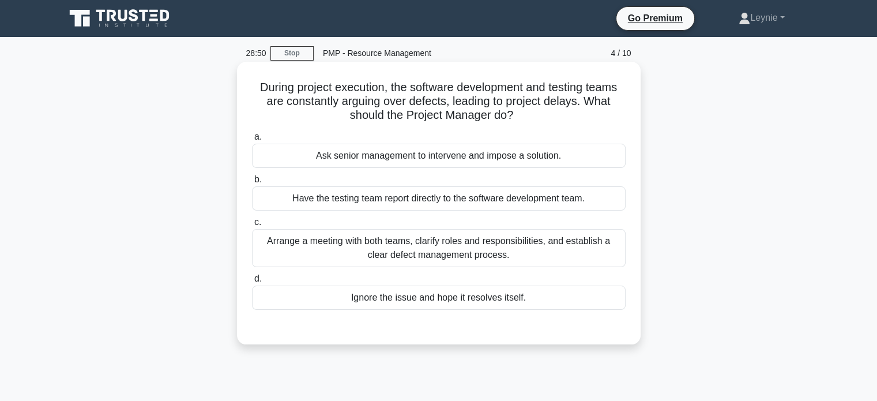
click at [492, 253] on div "Arrange a meeting with both teams, clarify roles and responsibilities, and esta…" at bounding box center [438, 248] width 373 height 38
click at [252, 226] on input "c. Arrange a meeting with both teams, clarify roles and responsibilities, and e…" at bounding box center [252, 221] width 0 height 7
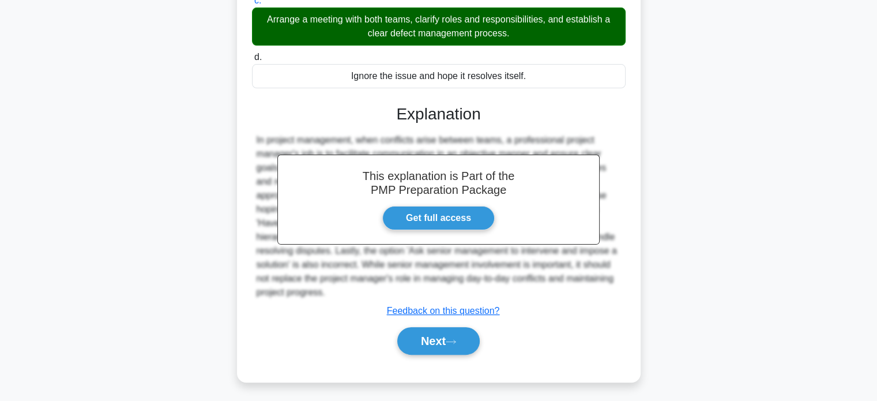
scroll to position [224, 0]
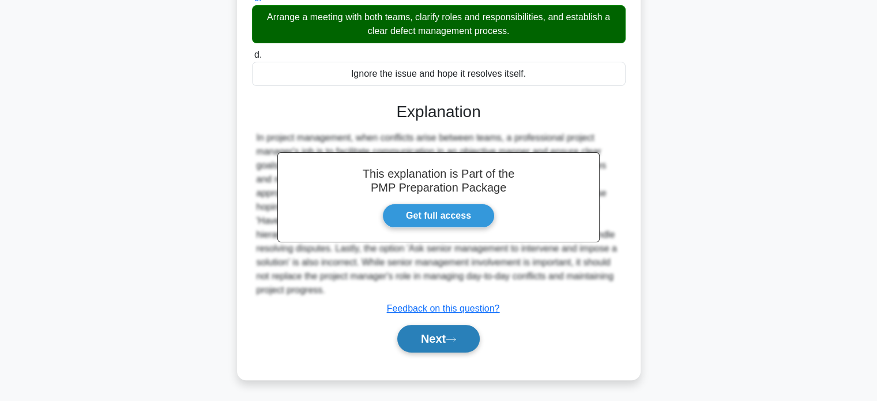
click at [446, 335] on button "Next" at bounding box center [438, 338] width 82 height 28
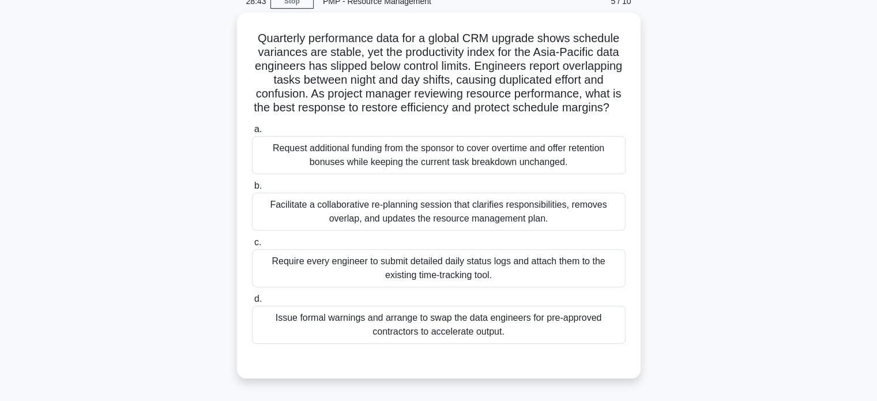
scroll to position [49, 0]
click at [510, 222] on div "Facilitate a collaborative re-planning session that clarifies responsibilities,…" at bounding box center [438, 212] width 373 height 38
click at [252, 190] on input "b. Facilitate a collaborative re-planning session that clarifies responsibiliti…" at bounding box center [252, 185] width 0 height 7
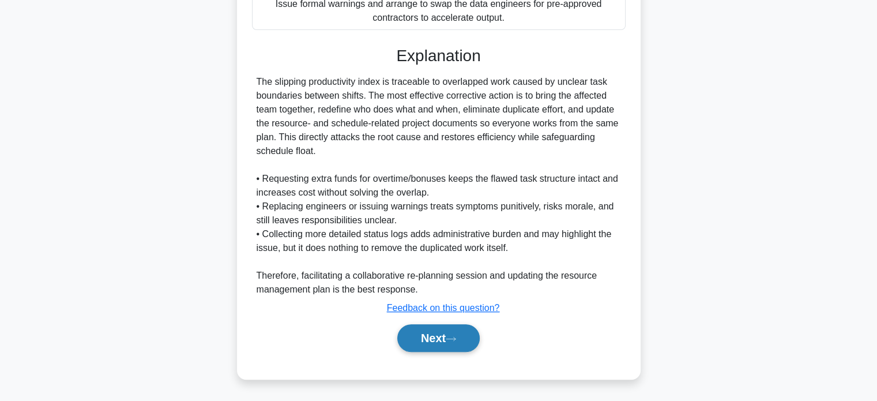
click at [455, 329] on button "Next" at bounding box center [438, 338] width 82 height 28
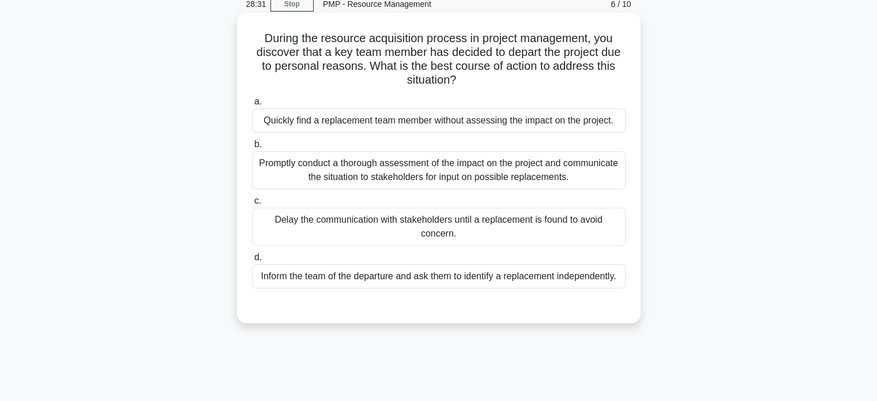
click at [488, 183] on div "Promptly conduct a thorough assessment of the impact on the project and communi…" at bounding box center [438, 170] width 373 height 38
click at [252, 148] on input "b. Promptly conduct a thorough assessment of the impact on the project and comm…" at bounding box center [252, 144] width 0 height 7
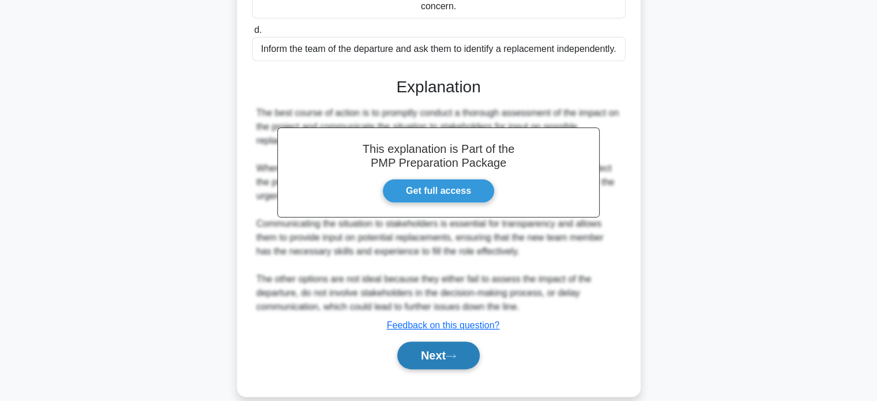
scroll to position [293, 0]
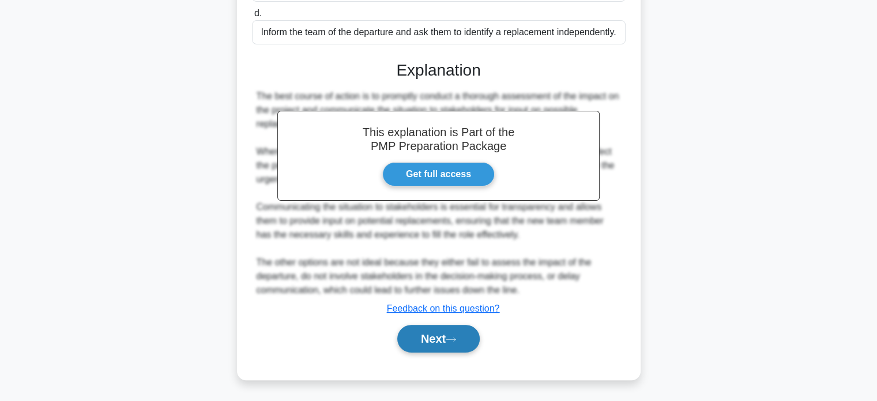
click at [443, 339] on button "Next" at bounding box center [438, 338] width 82 height 28
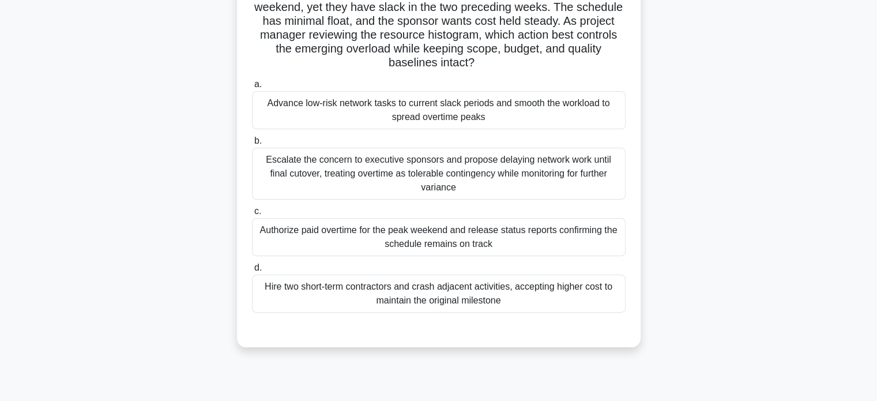
scroll to position [107, 0]
click at [442, 119] on div "Advance low-risk network tasks to current slack periods and smooth the workload…" at bounding box center [438, 111] width 373 height 38
click at [252, 89] on input "a. Advance low-risk network tasks to current slack periods and smooth the workl…" at bounding box center [252, 85] width 0 height 7
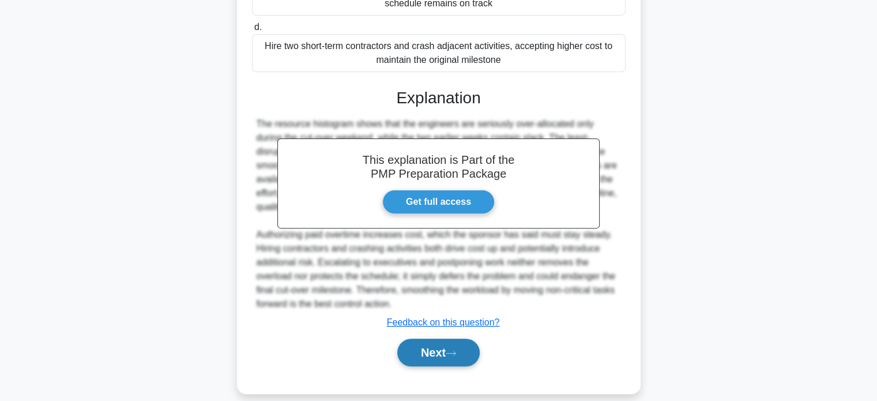
click at [450, 350] on icon at bounding box center [451, 353] width 10 height 6
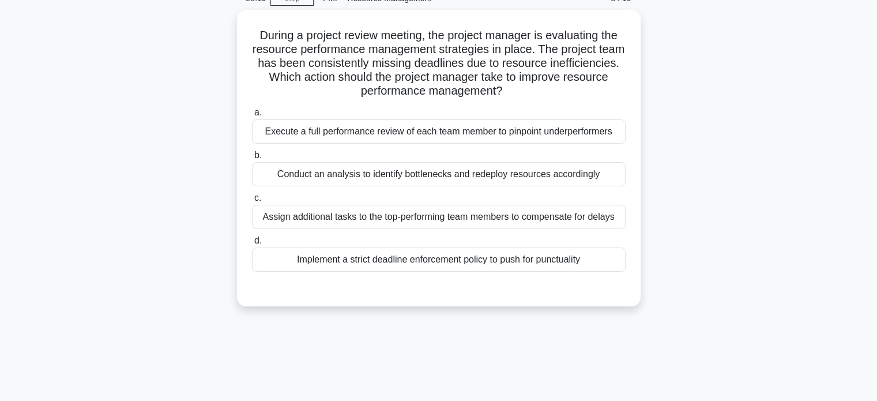
scroll to position [58, 0]
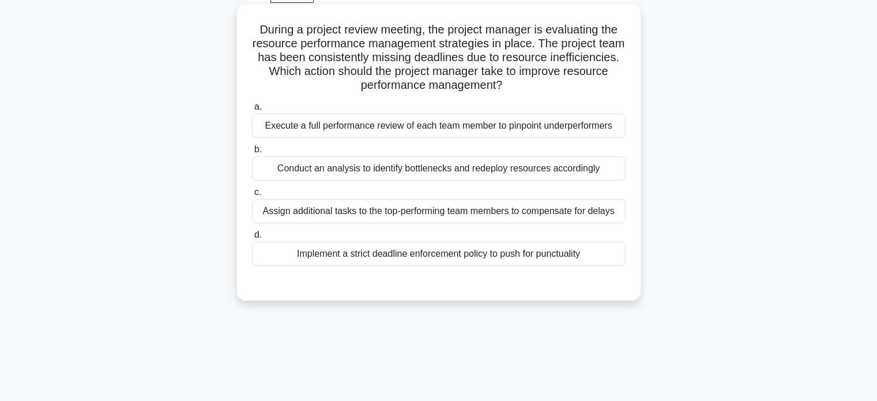
click at [454, 169] on div "Conduct an analysis to identify bottlenecks and redeploy resources accordingly" at bounding box center [438, 168] width 373 height 24
click at [252, 153] on input "b. Conduct an analysis to identify bottlenecks and redeploy resources according…" at bounding box center [252, 149] width 0 height 7
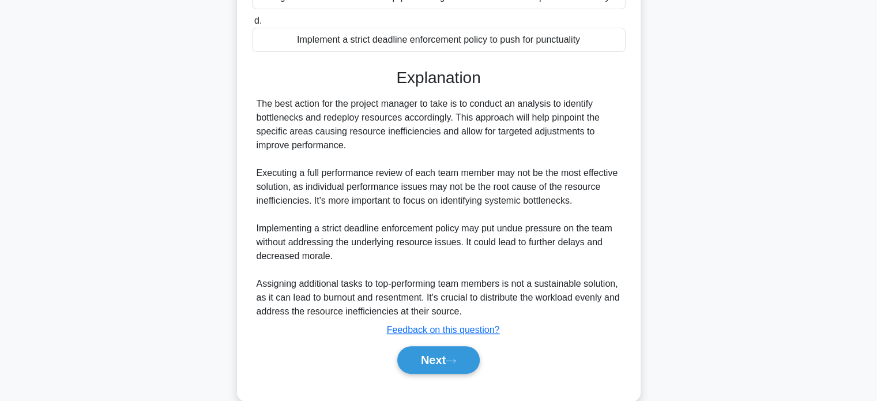
scroll to position [293, 0]
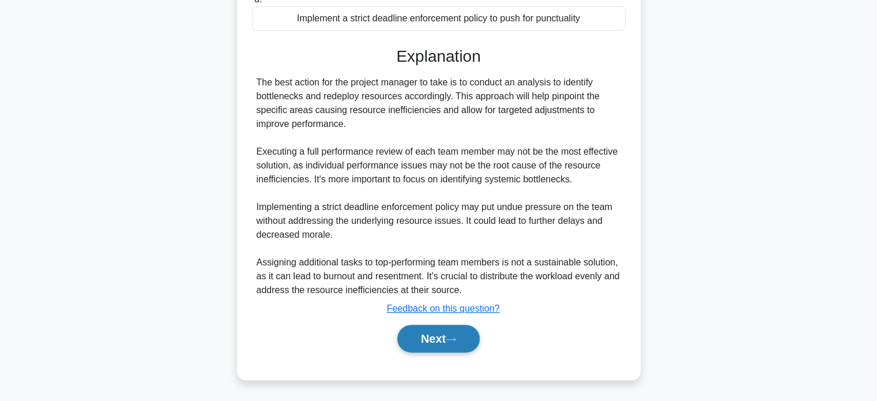
click at [445, 344] on button "Next" at bounding box center [438, 338] width 82 height 28
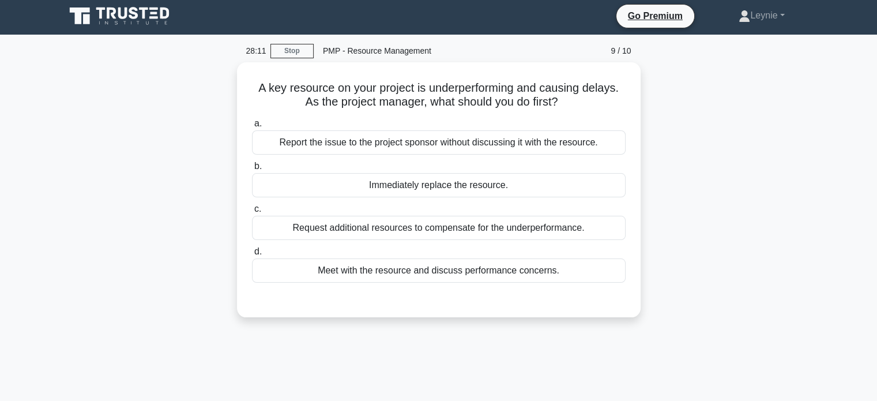
scroll to position [0, 0]
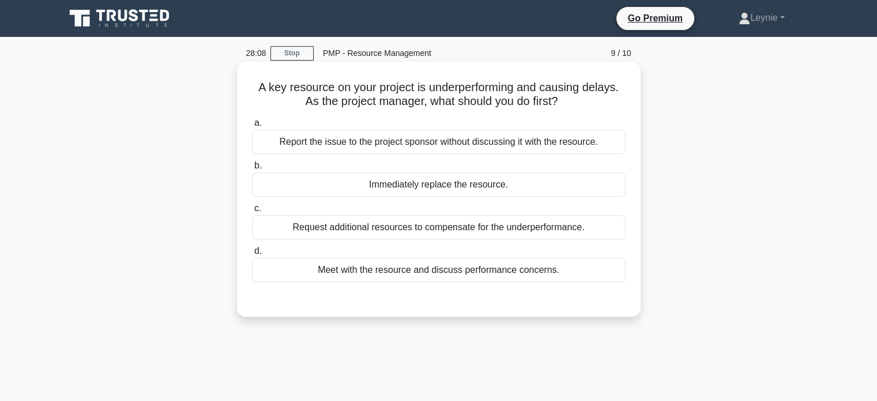
click at [441, 281] on div "Meet with the resource and discuss performance concerns." at bounding box center [438, 270] width 373 height 24
click at [252, 255] on input "d. Meet with the resource and discuss performance concerns." at bounding box center [252, 250] width 0 height 7
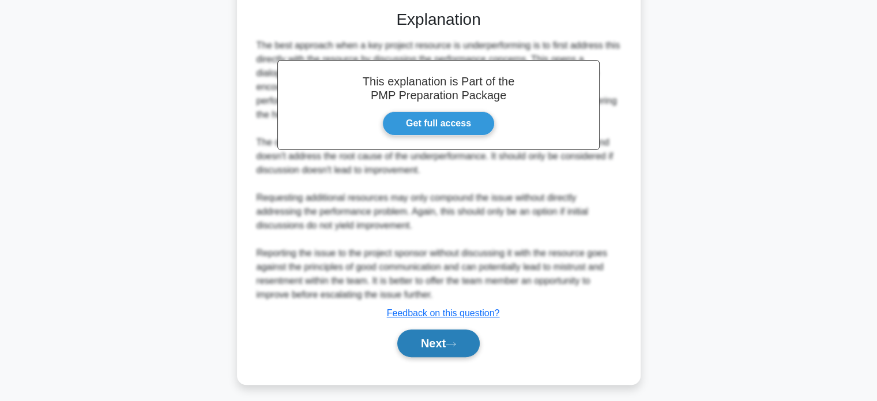
click at [436, 343] on button "Next" at bounding box center [438, 343] width 82 height 28
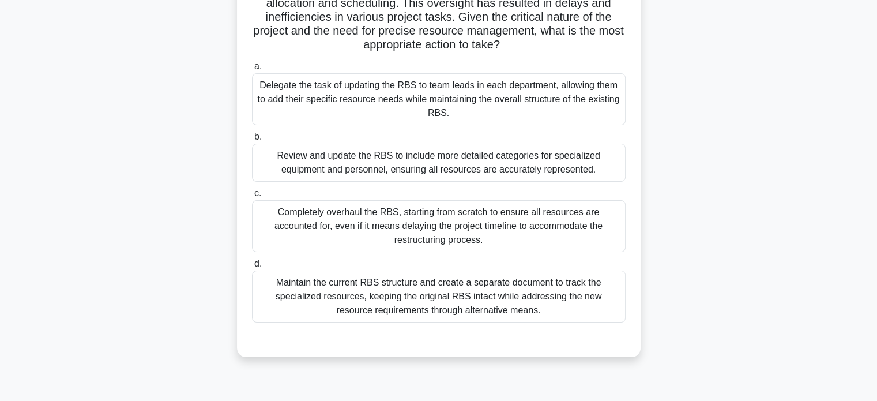
scroll to position [173, 0]
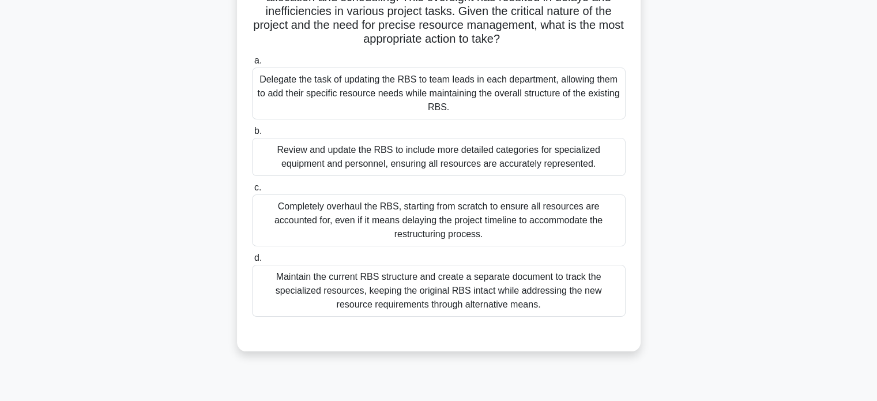
click at [492, 166] on div "Review and update the RBS to include more detailed categories for specialized e…" at bounding box center [438, 157] width 373 height 38
click at [252, 135] on input "b. Review and update the RBS to include more detailed categories for specialize…" at bounding box center [252, 130] width 0 height 7
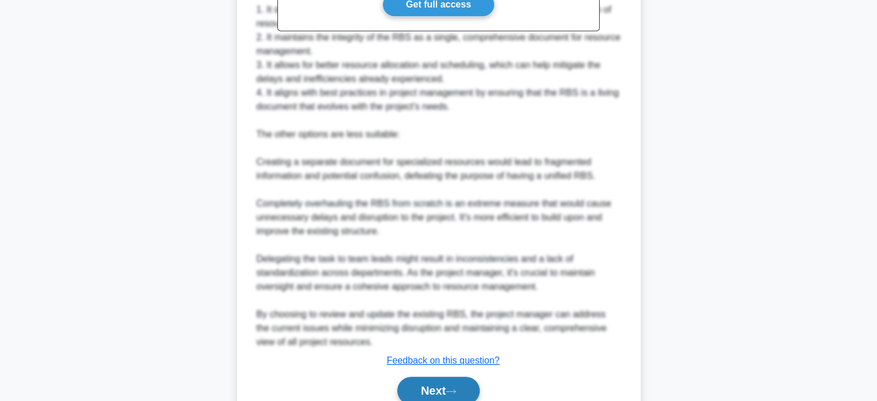
scroll to position [634, 0]
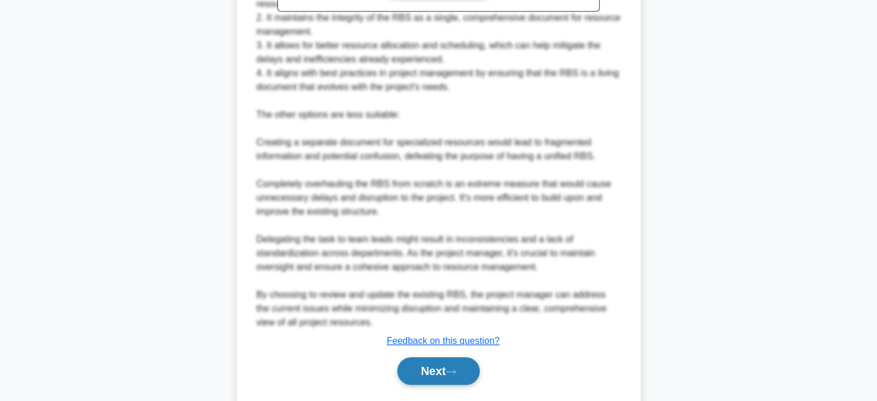
click at [443, 369] on button "Next" at bounding box center [438, 371] width 82 height 28
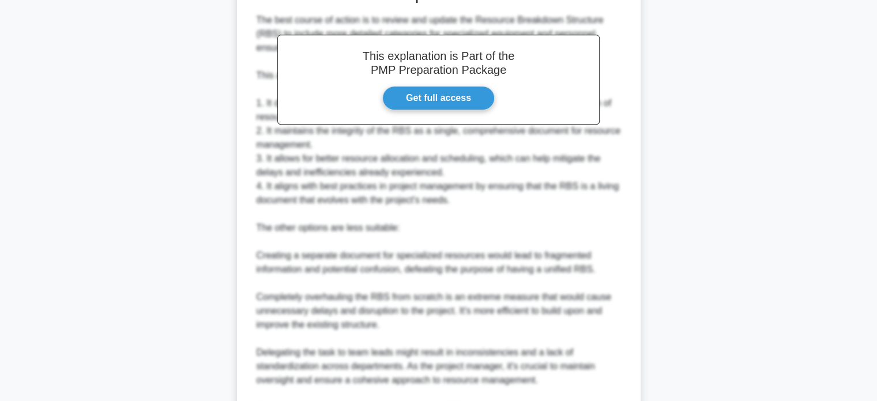
scroll to position [519, 0]
